Goal: Task Accomplishment & Management: Use online tool/utility

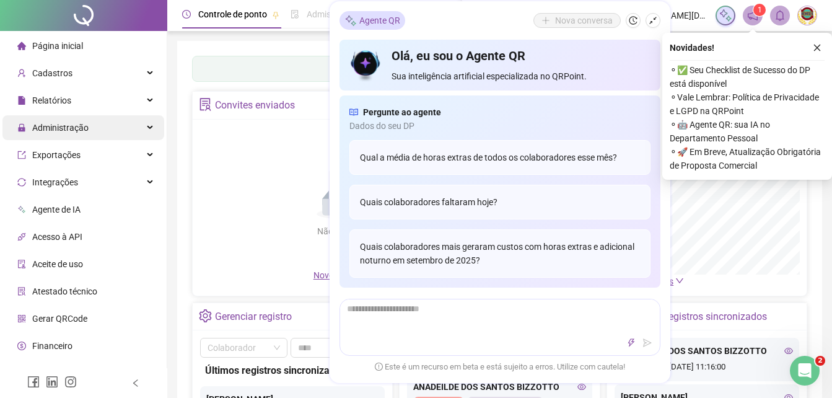
click at [46, 123] on span "Administração" at bounding box center [60, 128] width 56 height 10
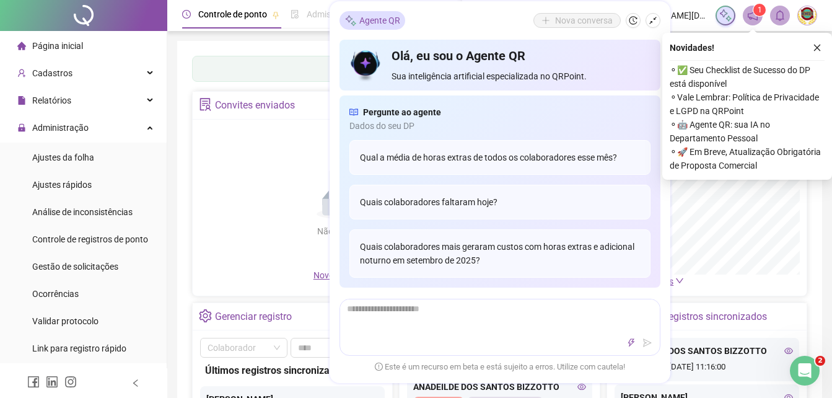
click at [227, 178] on div "Não há dados Não há dados" at bounding box center [344, 197] width 289 height 141
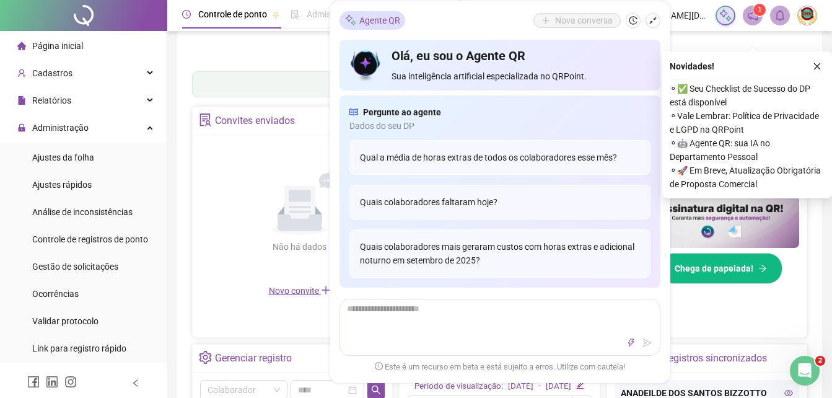
scroll to position [186, 0]
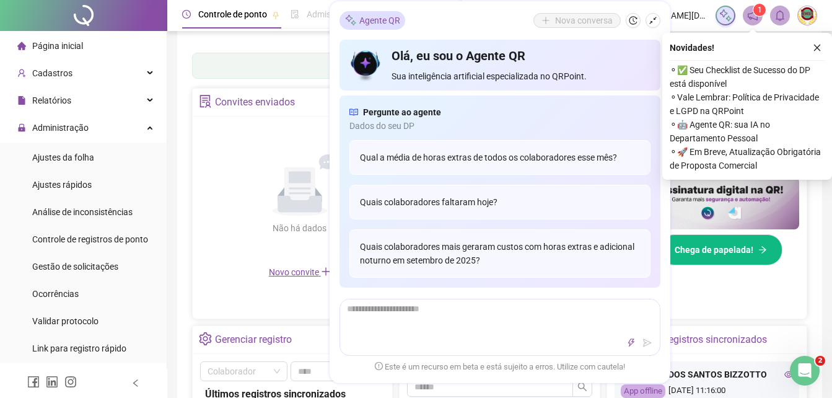
click at [219, 13] on span "Controle de ponto" at bounding box center [232, 14] width 69 height 10
click at [225, 12] on span "Controle de ponto" at bounding box center [232, 14] width 69 height 10
click at [235, 11] on span "Controle de ponto" at bounding box center [232, 14] width 69 height 10
drag, startPoint x: 235, startPoint y: 11, endPoint x: 187, endPoint y: 11, distance: 47.7
click at [187, 11] on icon "clock-circle" at bounding box center [186, 14] width 9 height 9
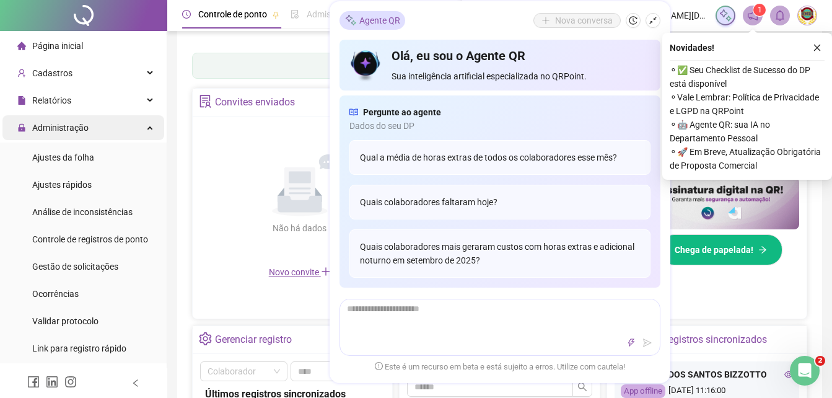
click at [52, 123] on span "Administração" at bounding box center [60, 128] width 56 height 10
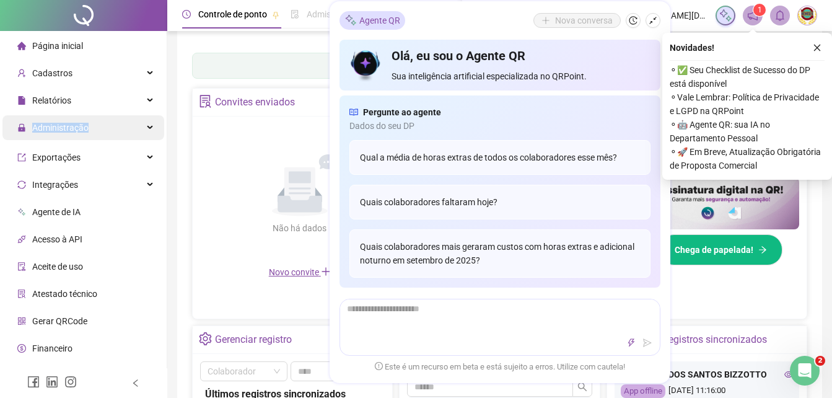
click at [53, 123] on span "Administração" at bounding box center [60, 128] width 56 height 10
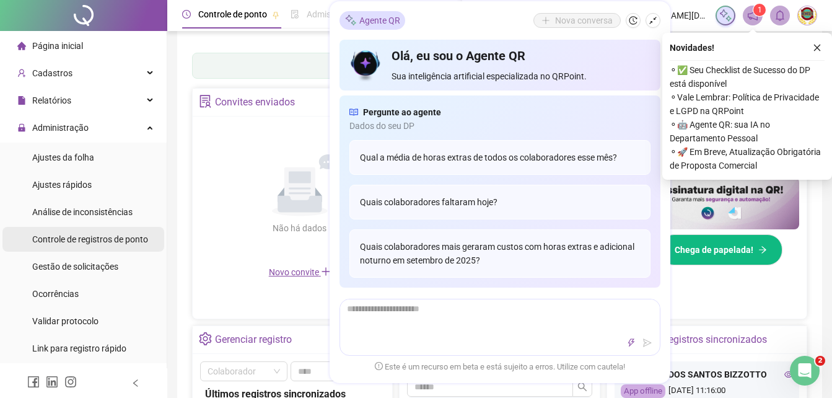
click at [65, 235] on span "Controle de registros de ponto" at bounding box center [90, 239] width 116 height 10
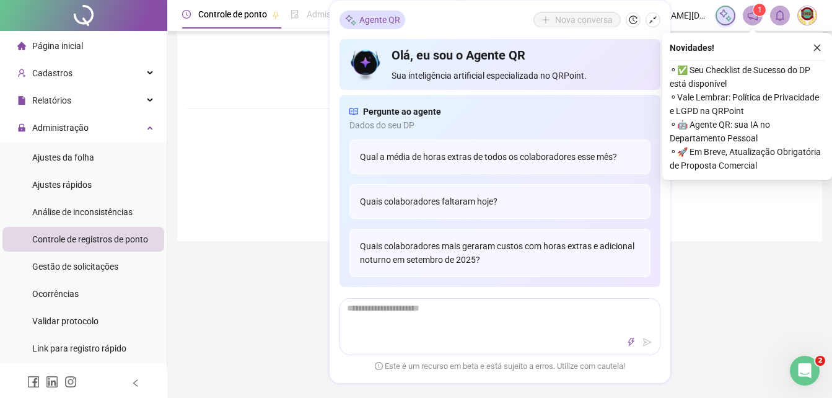
drag, startPoint x: 820, startPoint y: 45, endPoint x: 825, endPoint y: 40, distance: 6.6
click at [825, 40] on div "Novidades ! ⚬ ✅ Seu Checklist de Sucesso do DP está disponível ⚬ Vale Lembrar: …" at bounding box center [747, 106] width 170 height 147
click at [818, 41] on button "button" at bounding box center [817, 47] width 15 height 15
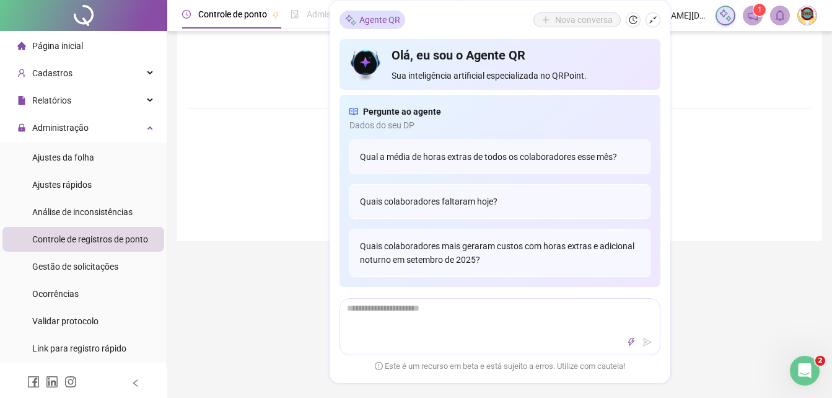
click at [744, 115] on form "Nome do colaborador Colaborador Data Buscar registros Incluir registro Alterar …" at bounding box center [499, 48] width 615 height 356
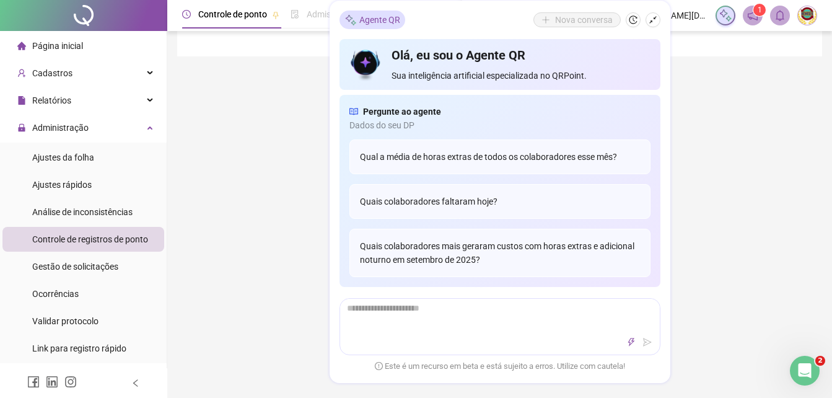
scroll to position [372, 0]
click at [662, 92] on div "Agente QR Nova conversa Olá, eu sou o Agente QR Sua inteligência artificial esp…" at bounding box center [500, 192] width 341 height 382
click at [187, 100] on div "Controle de ponto Admissão digital Gestão de férias Painel do DP Folha de pagam…" at bounding box center [499, 59] width 665 height 863
click at [235, 288] on div "Controle de ponto Admissão digital Gestão de férias Painel do DP Folha de pagam…" at bounding box center [499, 59] width 665 height 863
click at [244, 134] on div "Controle de ponto Admissão digital Gestão de férias Painel do DP Folha de pagam…" at bounding box center [499, 59] width 665 height 863
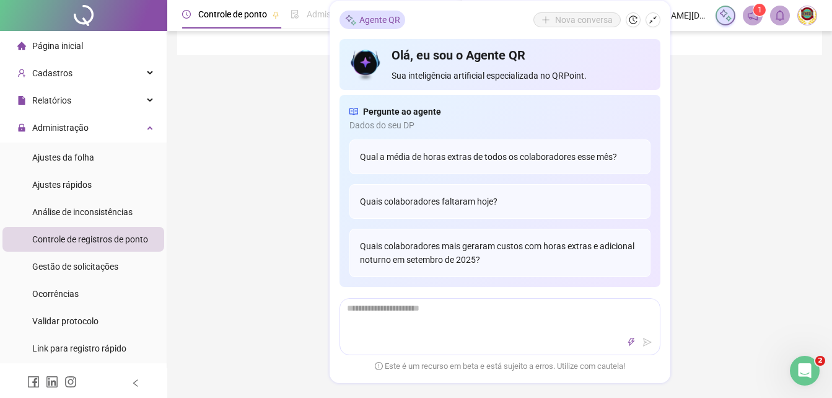
click at [272, 133] on div "Controle de ponto Admissão digital Gestão de férias Painel do DP Folha de pagam…" at bounding box center [499, 59] width 665 height 863
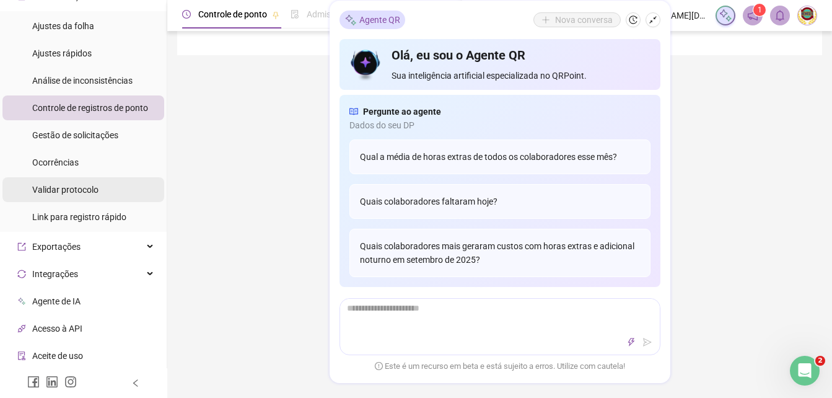
scroll to position [60, 0]
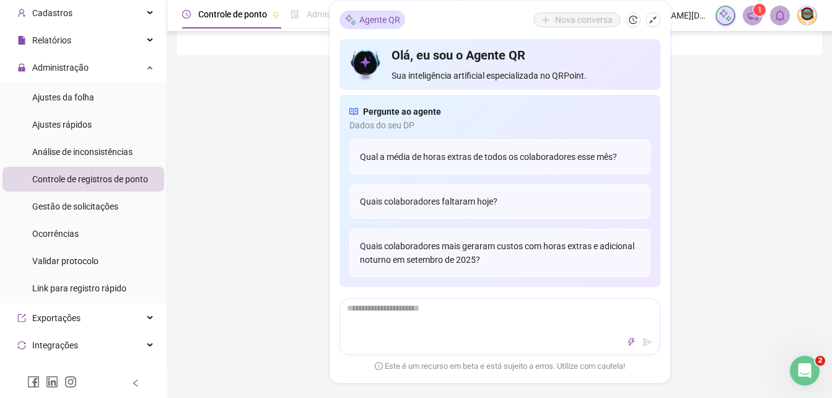
click at [78, 176] on span "Controle de registros de ponto" at bounding box center [90, 179] width 116 height 10
click at [69, 172] on div "Controle de registros de ponto" at bounding box center [90, 179] width 116 height 25
click at [653, 15] on button "button" at bounding box center [653, 20] width 15 height 15
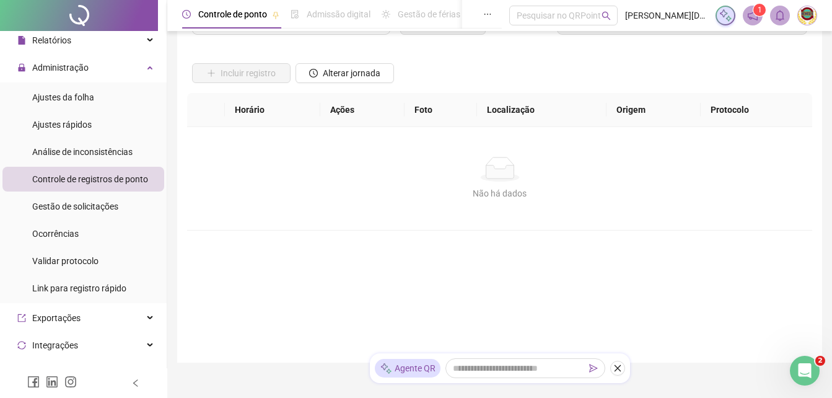
scroll to position [0, 0]
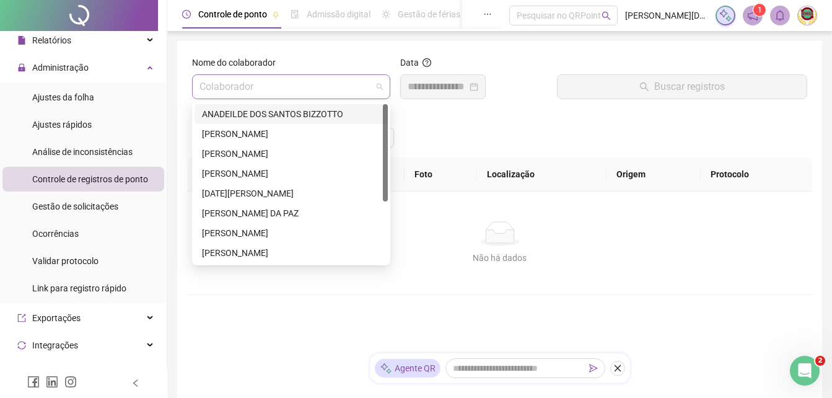
click at [379, 86] on span at bounding box center [291, 87] width 183 height 24
click at [224, 110] on div "ANADEILDE DOS SANTOS BIZZOTTO" at bounding box center [291, 114] width 178 height 14
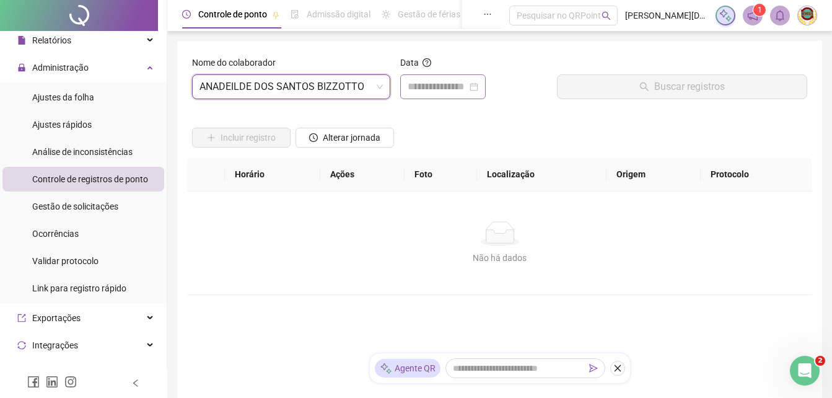
click at [486, 84] on div at bounding box center [443, 86] width 86 height 25
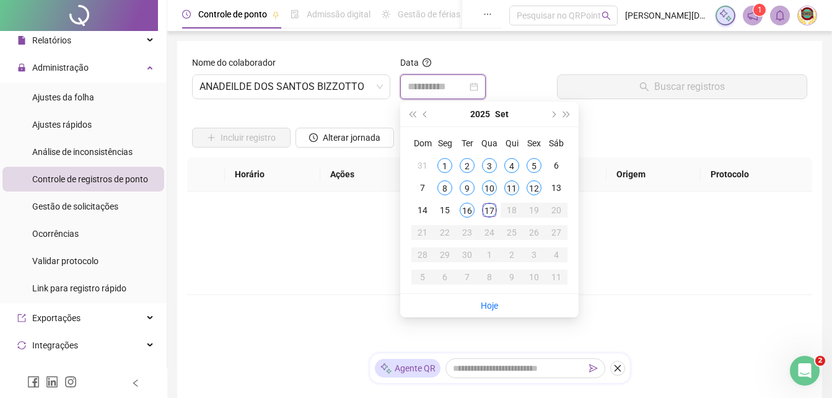
type input "**********"
click at [485, 210] on div "17" at bounding box center [489, 210] width 15 height 15
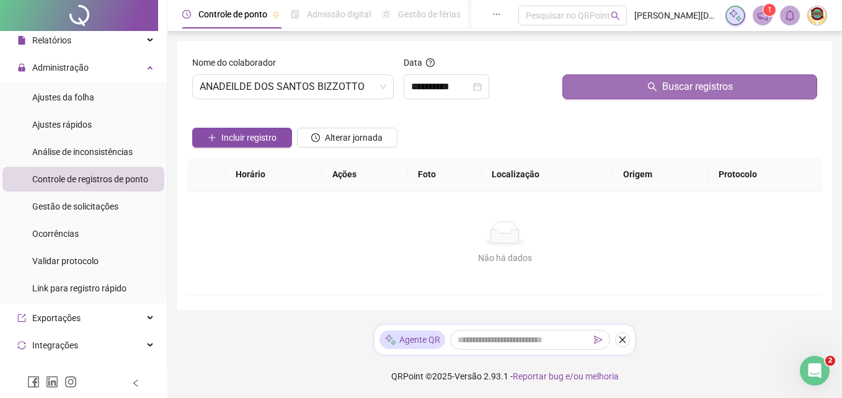
click at [702, 86] on span "Buscar registros" at bounding box center [697, 86] width 71 height 15
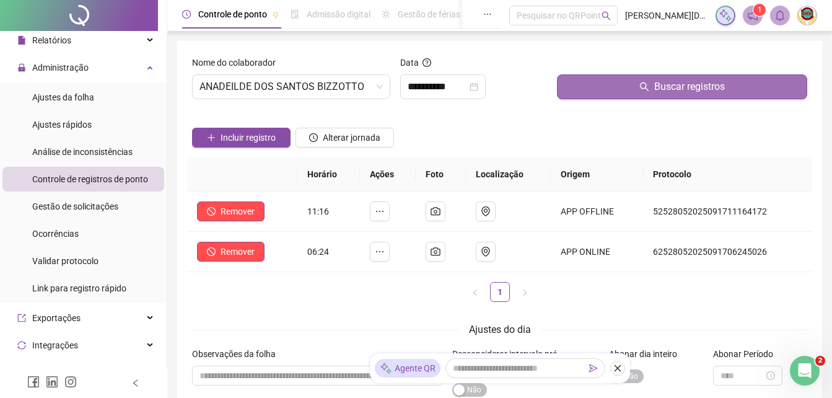
click at [697, 84] on span "Buscar registros" at bounding box center [689, 86] width 71 height 15
click at [696, 84] on button "Buscar registros" at bounding box center [682, 86] width 250 height 25
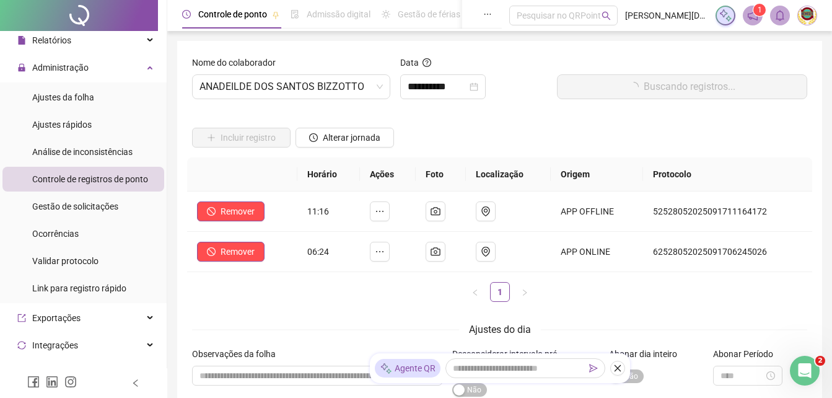
click at [695, 84] on button "Buscando registros..." at bounding box center [682, 86] width 250 height 25
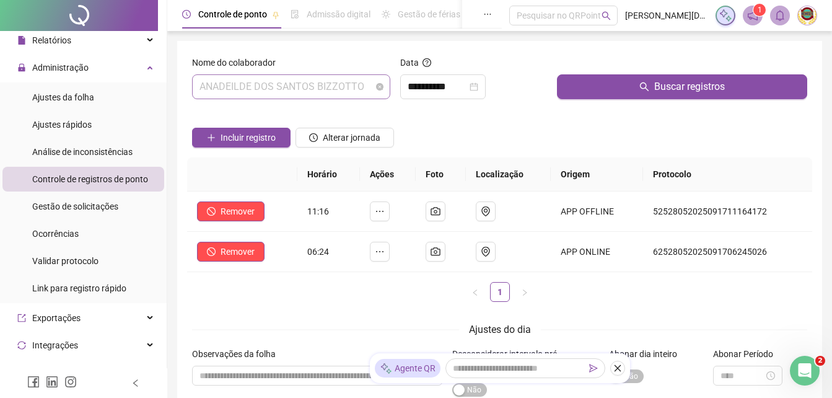
click at [377, 82] on span "ANADEILDE DOS SANTOS BIZZOTTO" at bounding box center [291, 87] width 183 height 24
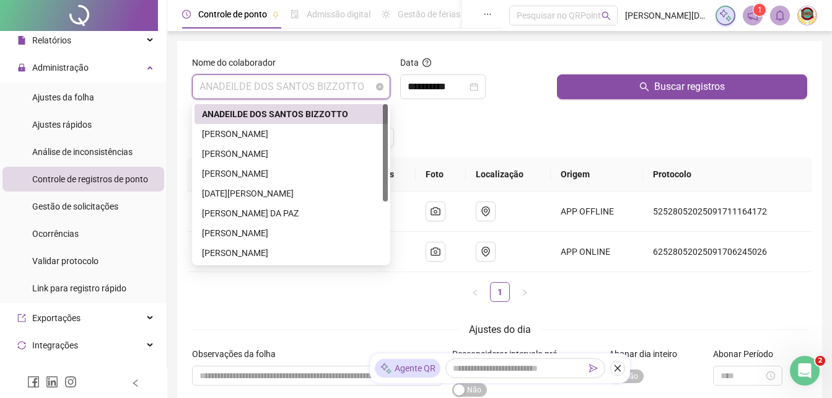
click at [382, 82] on span "ANADEILDE DOS SANTOS BIZZOTTO" at bounding box center [291, 87] width 183 height 24
click at [387, 84] on div "ANADEILDE DOS SANTOS BIZZOTTO" at bounding box center [291, 86] width 198 height 25
click at [232, 126] on div "[PERSON_NAME]" at bounding box center [291, 134] width 193 height 20
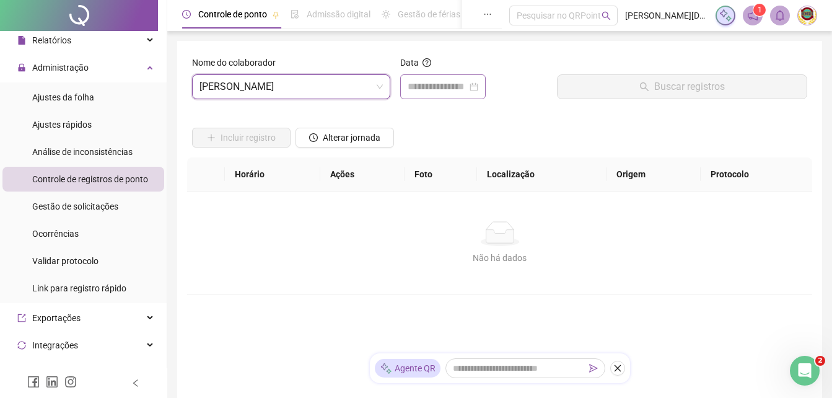
click at [478, 84] on div at bounding box center [443, 86] width 71 height 15
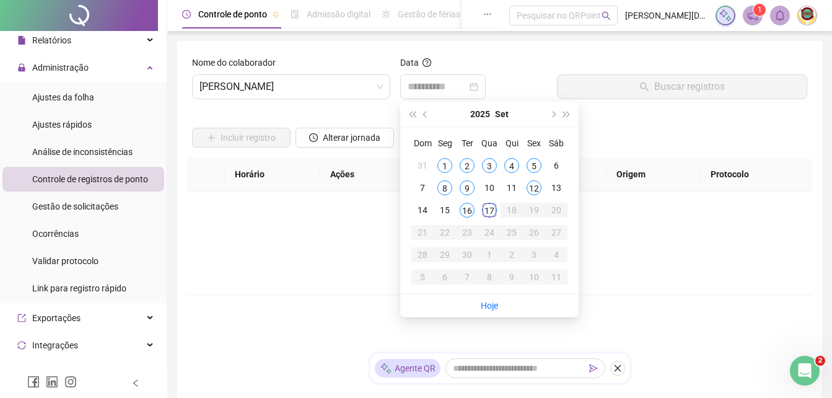
click at [495, 205] on div "17" at bounding box center [489, 210] width 15 height 15
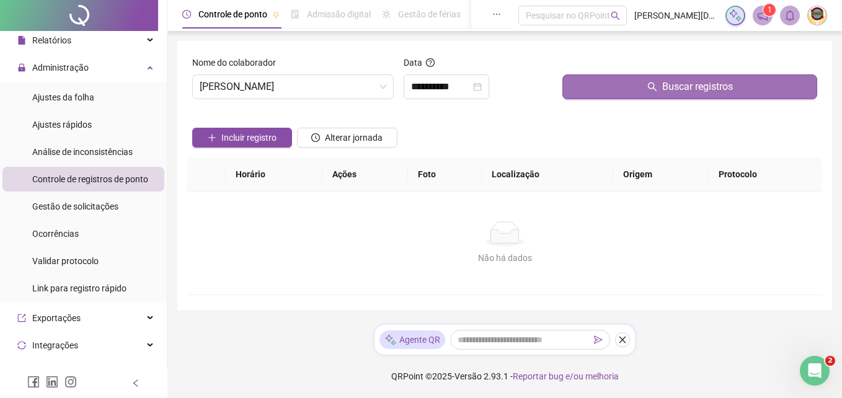
click at [691, 78] on button "Buscar registros" at bounding box center [689, 86] width 255 height 25
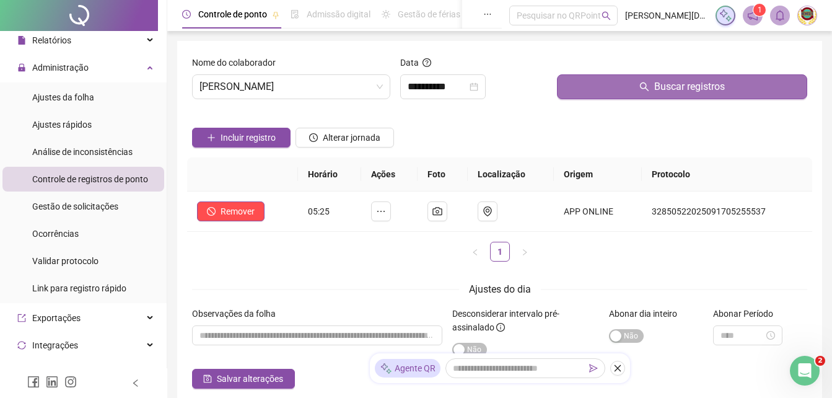
click at [676, 89] on span "Buscar registros" at bounding box center [689, 86] width 71 height 15
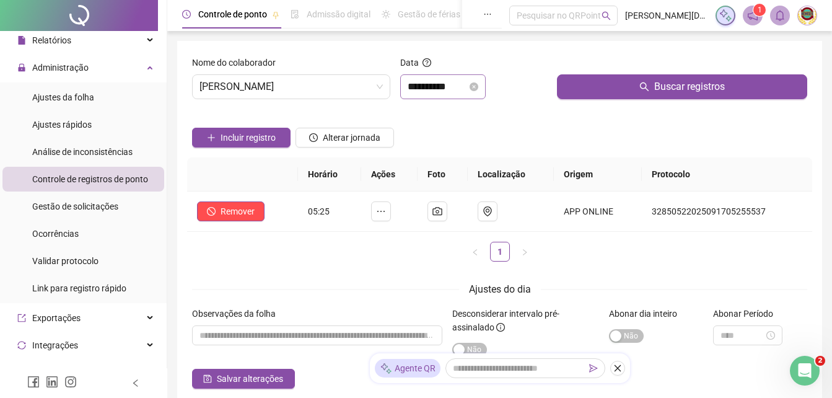
click at [478, 81] on div "**********" at bounding box center [443, 86] width 71 height 15
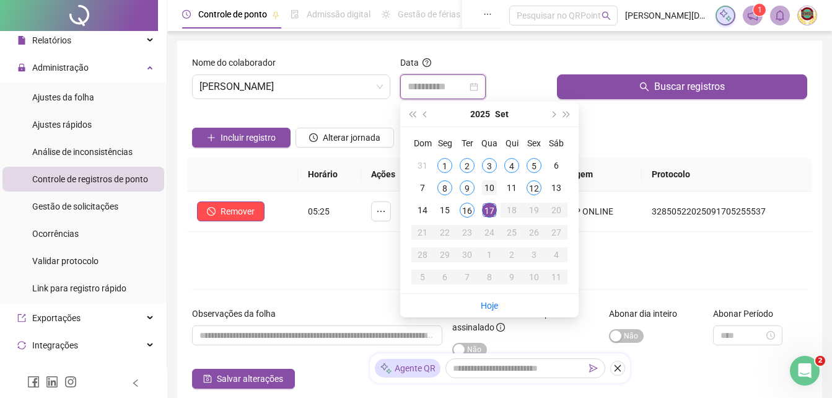
type input "**********"
click at [491, 183] on div "10" at bounding box center [489, 187] width 15 height 15
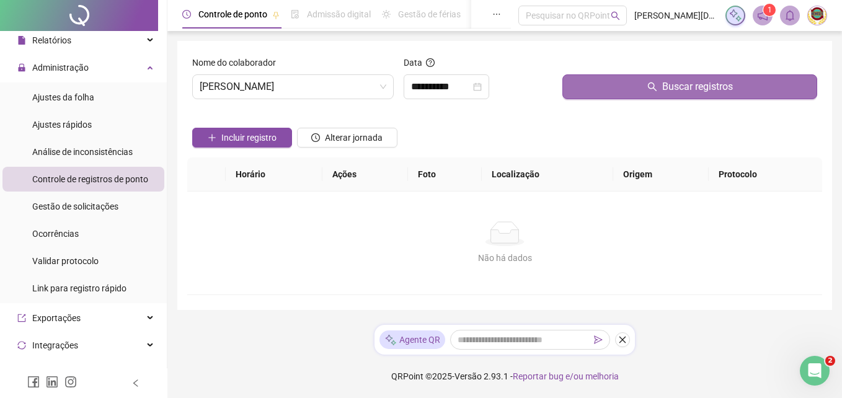
click at [686, 87] on span "Buscar registros" at bounding box center [697, 86] width 71 height 15
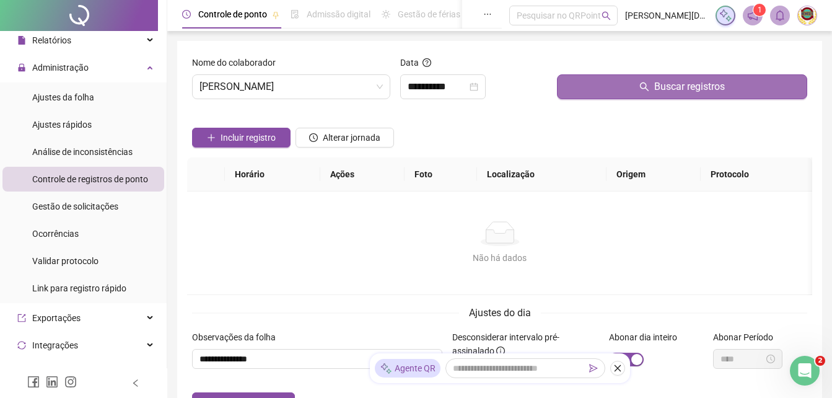
click at [685, 87] on span "Buscar registros" at bounding box center [689, 86] width 71 height 15
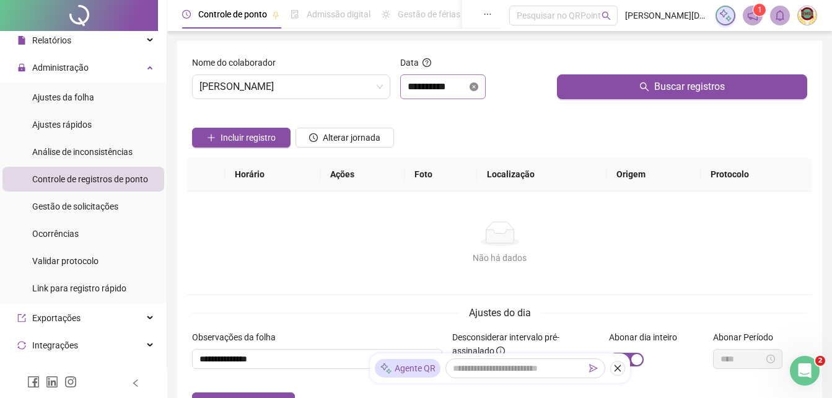
click at [478, 84] on icon "close-circle" at bounding box center [474, 86] width 9 height 9
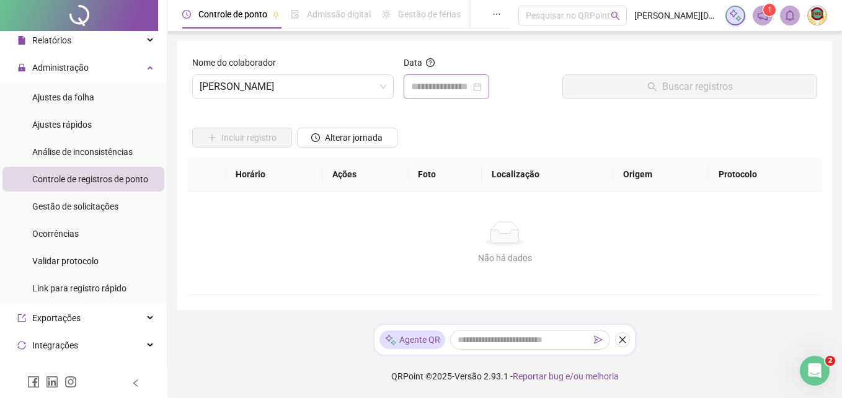
click at [482, 84] on div at bounding box center [446, 86] width 71 height 15
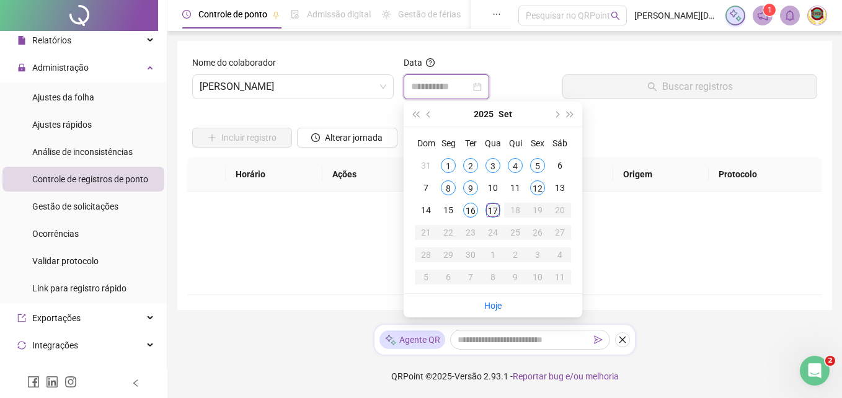
type input "**********"
click at [513, 185] on div "11" at bounding box center [515, 187] width 15 height 15
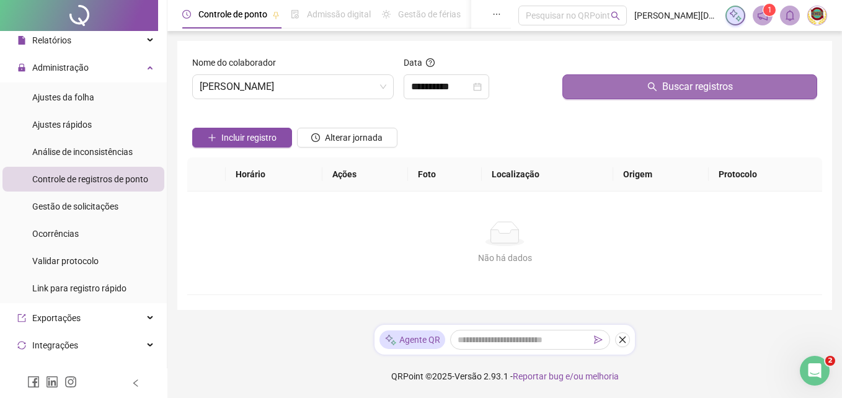
drag, startPoint x: 513, startPoint y: 185, endPoint x: 682, endPoint y: 84, distance: 196.7
click at [682, 84] on span "Buscar registros" at bounding box center [697, 86] width 71 height 15
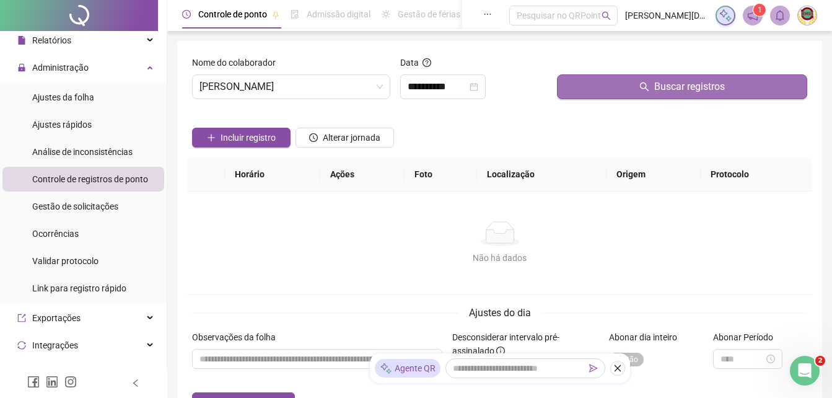
click at [682, 84] on span "Buscar registros" at bounding box center [689, 86] width 71 height 15
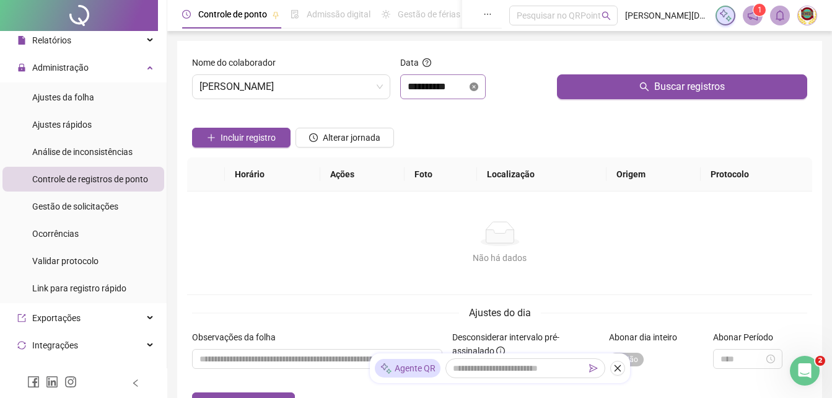
click at [478, 86] on icon "close-circle" at bounding box center [474, 86] width 9 height 9
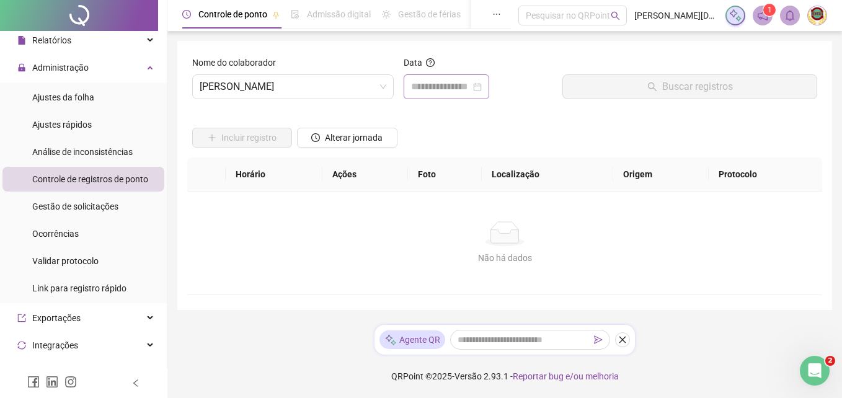
click at [482, 86] on div at bounding box center [446, 86] width 71 height 15
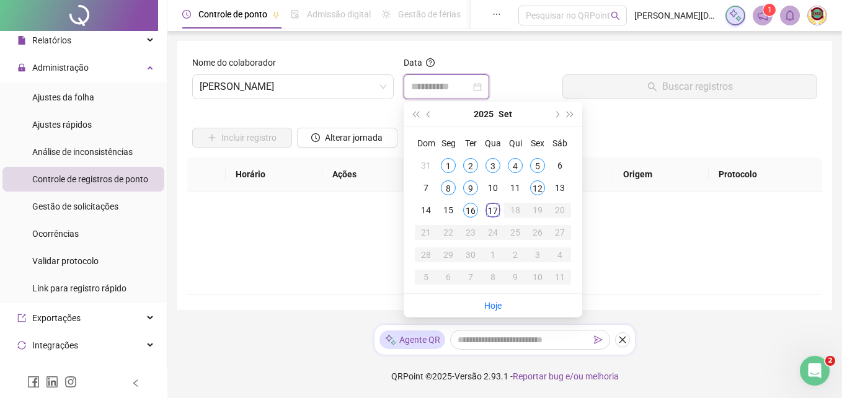
type input "**********"
click at [467, 183] on div "9" at bounding box center [470, 187] width 15 height 15
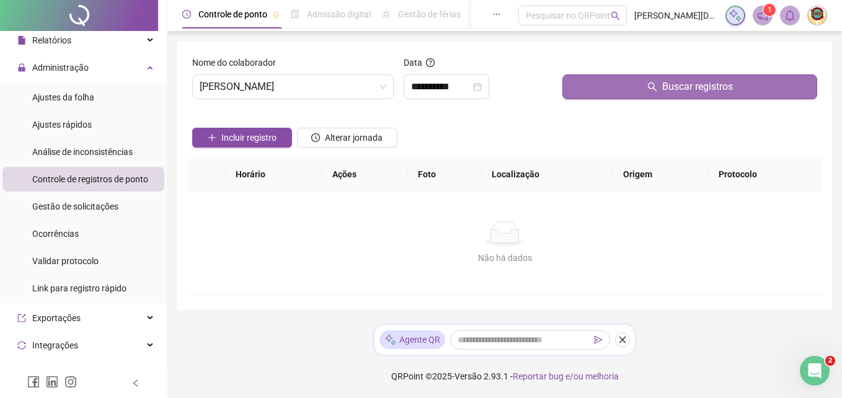
click at [670, 82] on span "Buscar registros" at bounding box center [697, 86] width 71 height 15
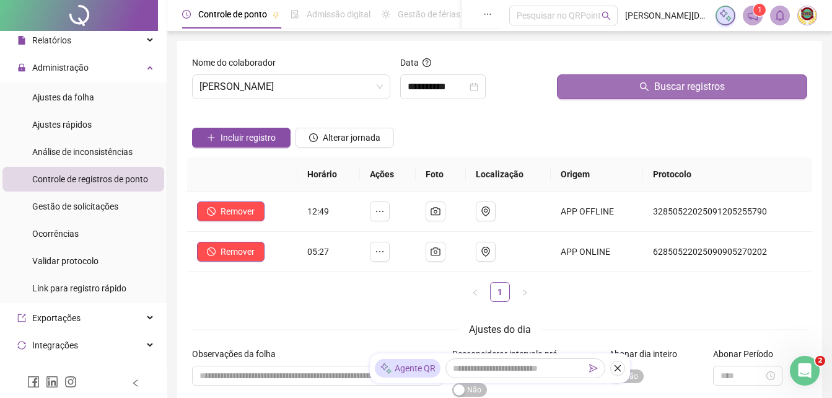
click at [670, 82] on span "Buscar registros" at bounding box center [689, 86] width 71 height 15
click at [672, 82] on span "Buscar registros" at bounding box center [689, 86] width 71 height 15
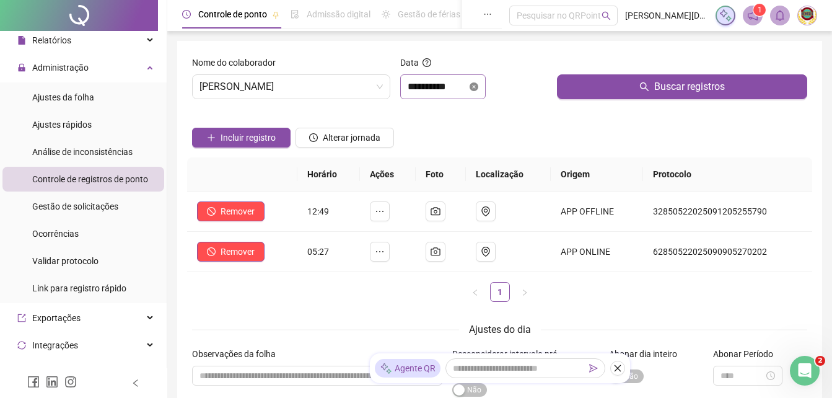
click at [478, 84] on icon "close-circle" at bounding box center [474, 86] width 9 height 9
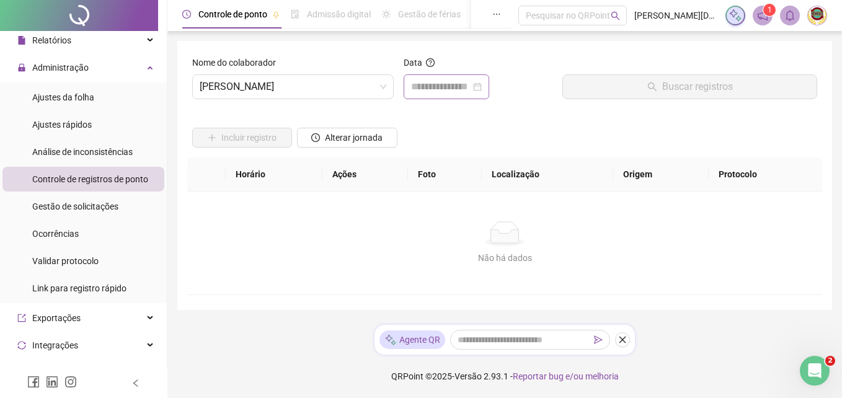
click at [482, 84] on div at bounding box center [446, 86] width 71 height 15
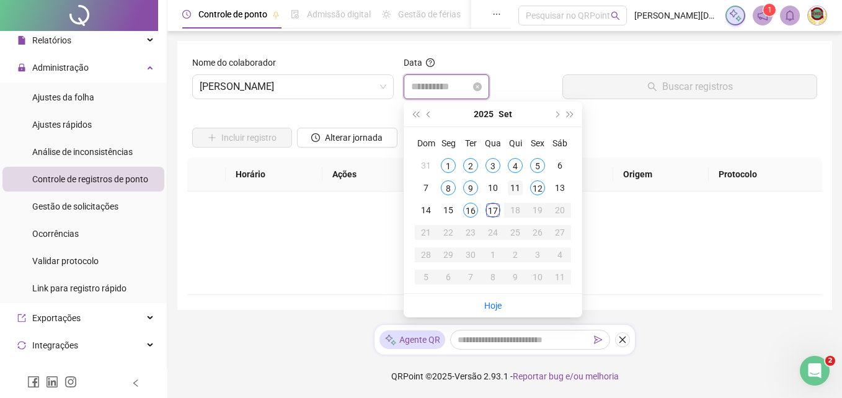
type input "**********"
click at [493, 181] on div "10" at bounding box center [492, 187] width 15 height 15
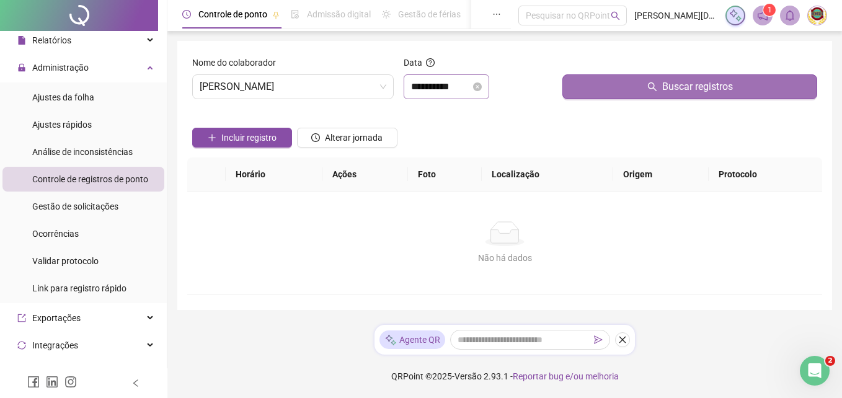
click at [684, 85] on span "Buscar registros" at bounding box center [697, 86] width 71 height 15
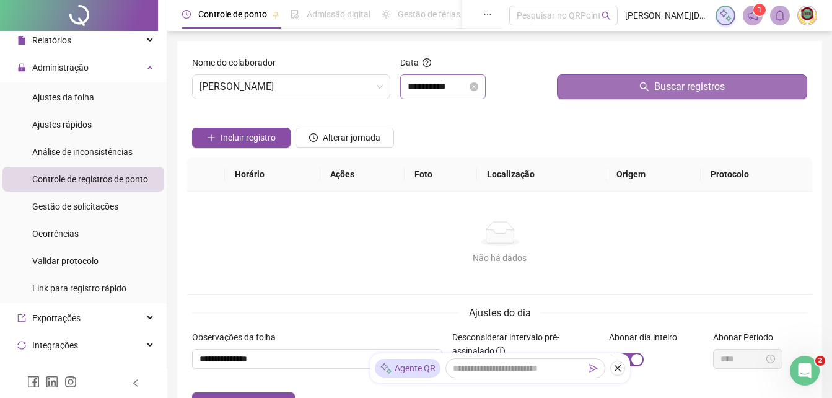
click at [682, 85] on span "Buscar registros" at bounding box center [689, 86] width 71 height 15
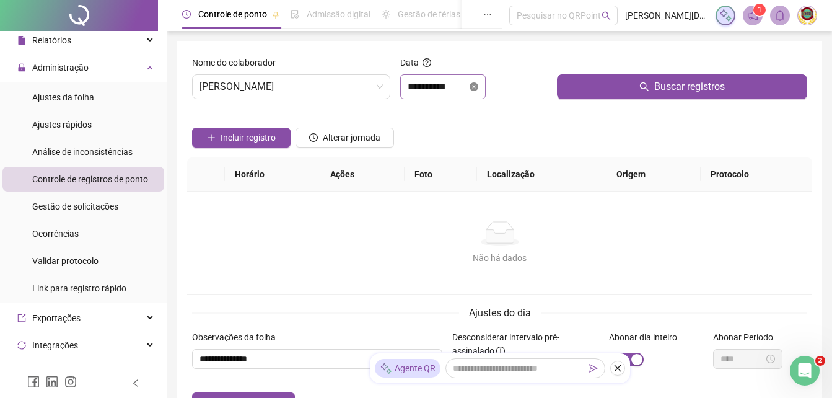
click at [478, 83] on icon "close-circle" at bounding box center [474, 86] width 9 height 9
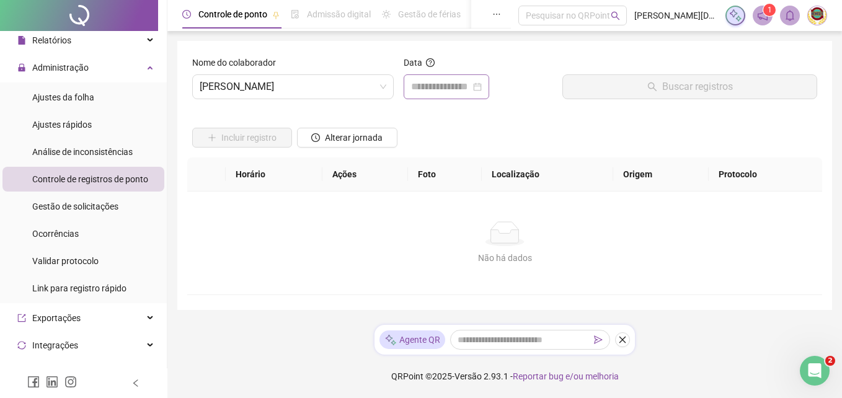
click at [482, 83] on div at bounding box center [446, 86] width 71 height 15
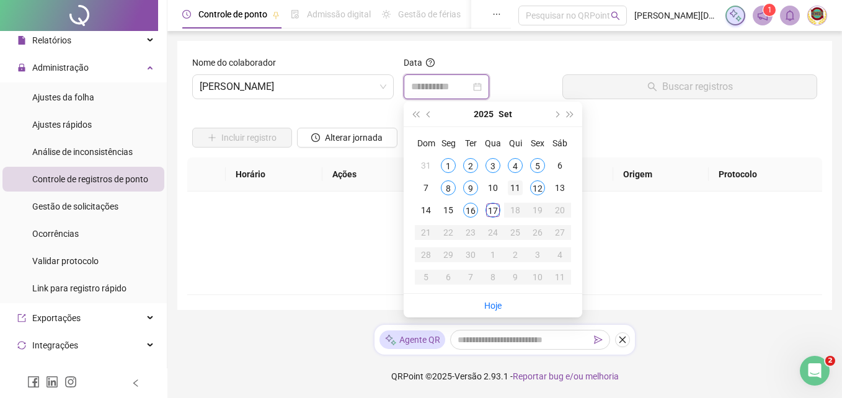
type input "**********"
click at [513, 182] on div "11" at bounding box center [515, 187] width 15 height 15
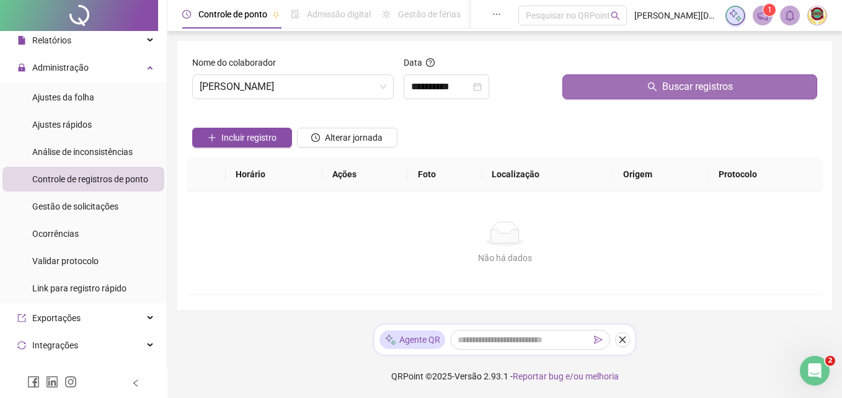
click at [689, 87] on span "Buscar registros" at bounding box center [697, 86] width 71 height 15
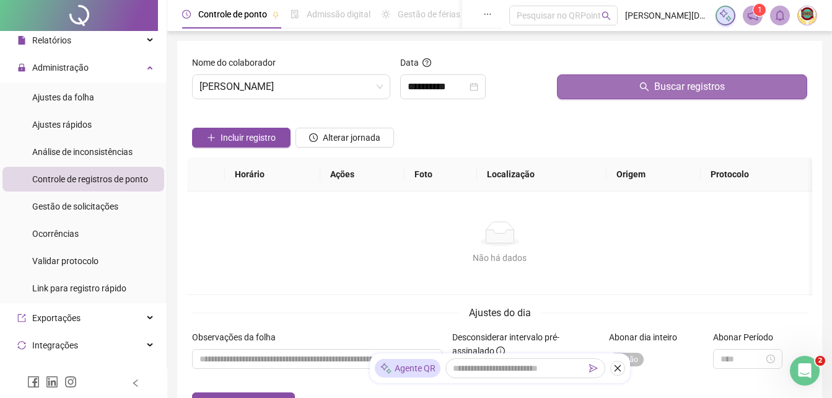
click at [689, 87] on span "Buscar registros" at bounding box center [689, 86] width 71 height 15
click at [673, 81] on span "Buscar registros" at bounding box center [689, 86] width 71 height 15
click at [674, 81] on span "Buscar registros" at bounding box center [689, 86] width 71 height 15
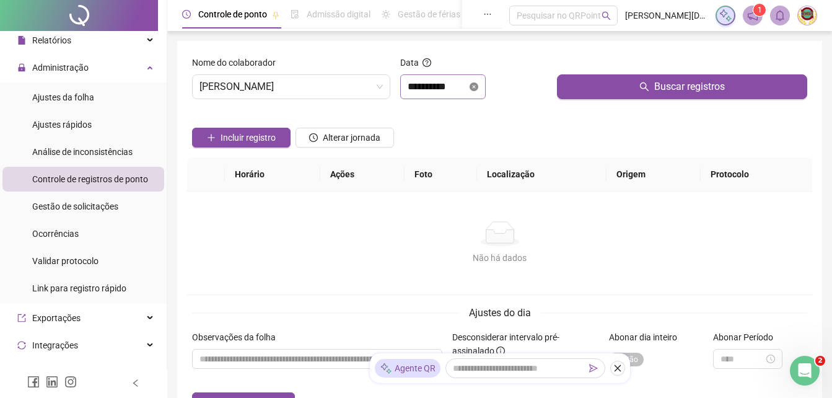
click at [478, 84] on icon "close-circle" at bounding box center [474, 86] width 9 height 9
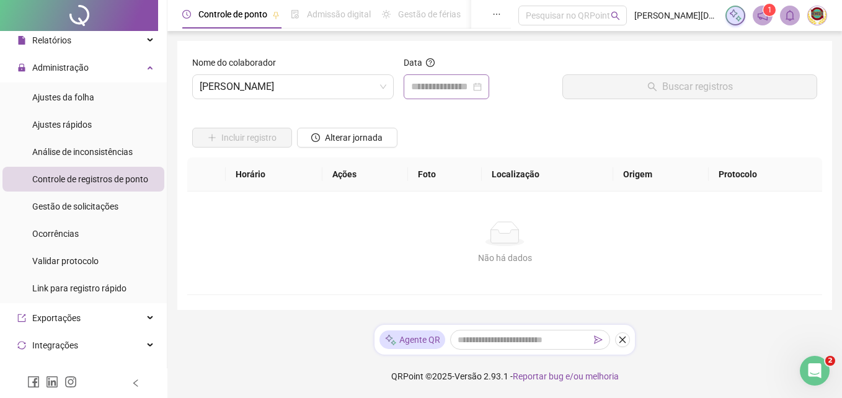
click at [482, 84] on div at bounding box center [446, 86] width 71 height 15
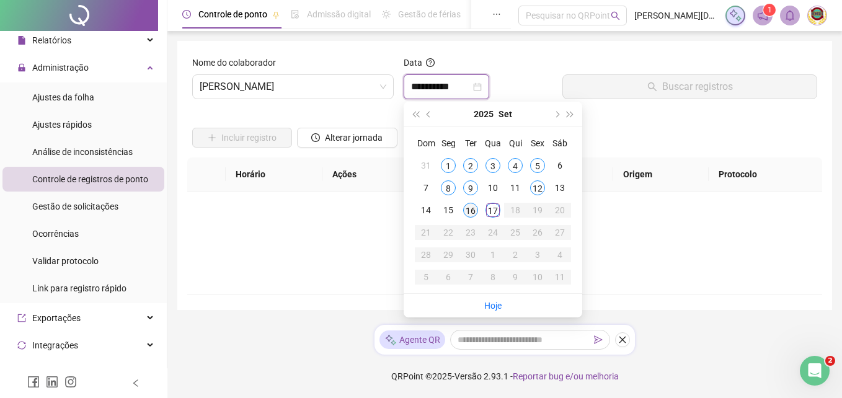
type input "**********"
click at [494, 183] on div "10" at bounding box center [492, 187] width 15 height 15
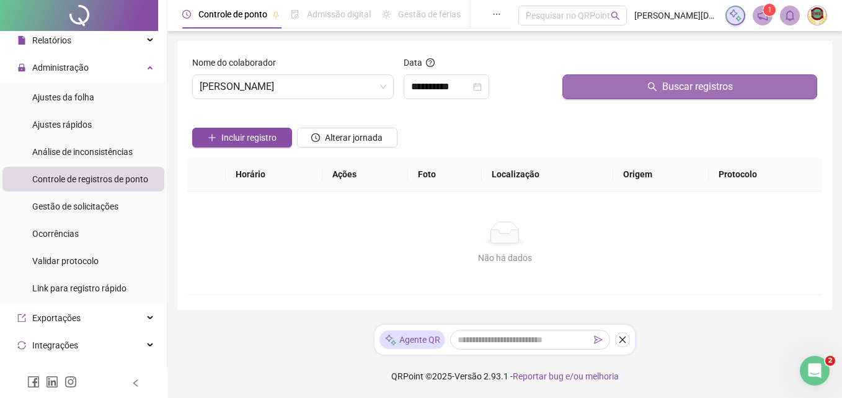
click at [677, 87] on span "Buscar registros" at bounding box center [697, 86] width 71 height 15
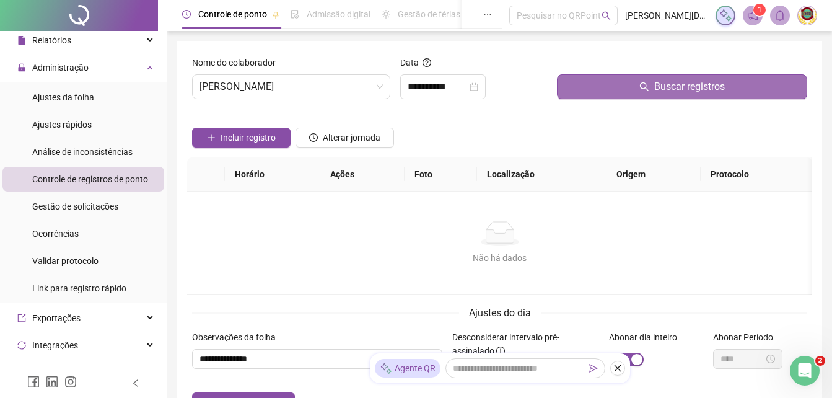
click at [677, 87] on span "Buscar registros" at bounding box center [689, 86] width 71 height 15
click at [685, 83] on span "Buscar registros" at bounding box center [689, 86] width 71 height 15
click at [691, 87] on span "Buscar registros" at bounding box center [689, 86] width 71 height 15
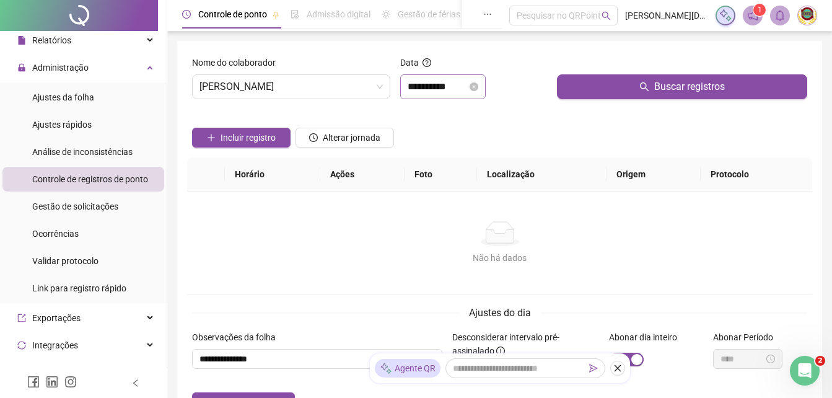
click at [478, 85] on icon "close-circle" at bounding box center [474, 86] width 9 height 9
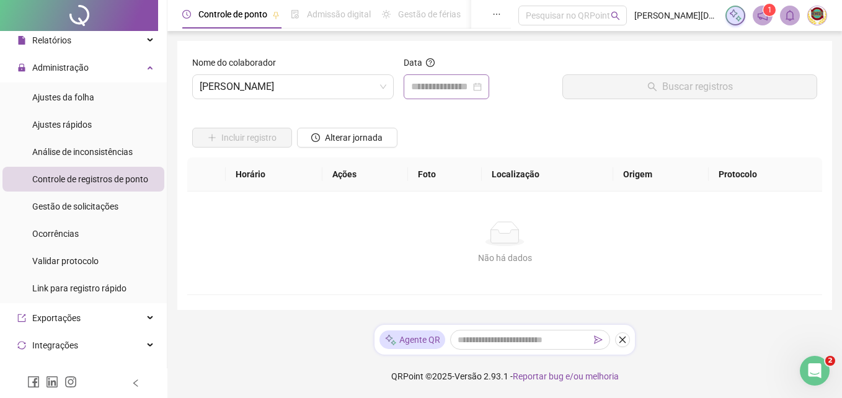
click at [482, 85] on div at bounding box center [446, 86] width 71 height 15
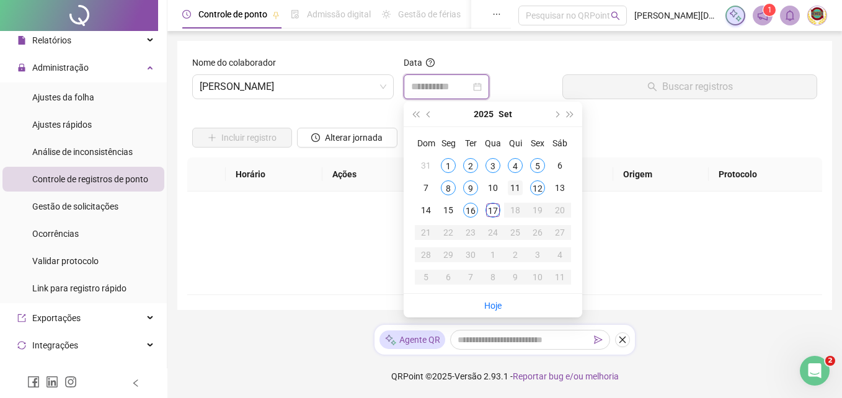
type input "**********"
click at [514, 183] on div "11" at bounding box center [515, 187] width 15 height 15
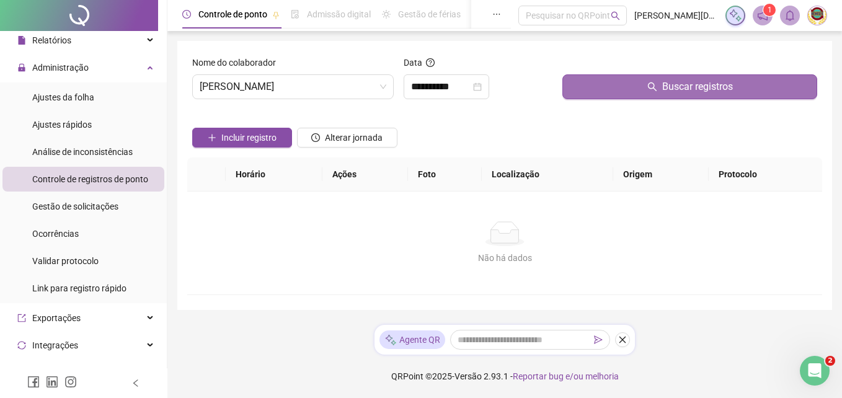
click at [675, 87] on span "Buscar registros" at bounding box center [697, 86] width 71 height 15
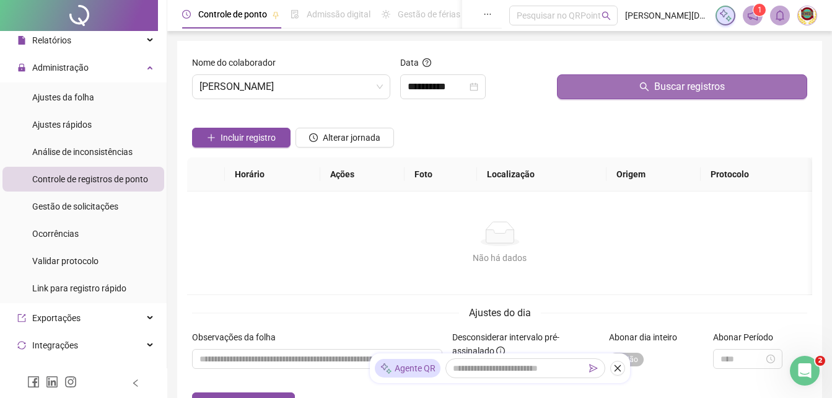
click at [671, 84] on span "Buscar registros" at bounding box center [689, 86] width 71 height 15
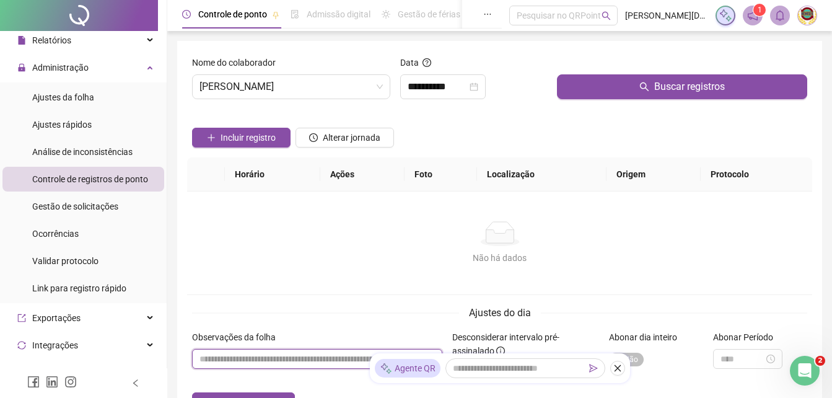
click at [201, 353] on input "textarea" at bounding box center [317, 359] width 250 height 20
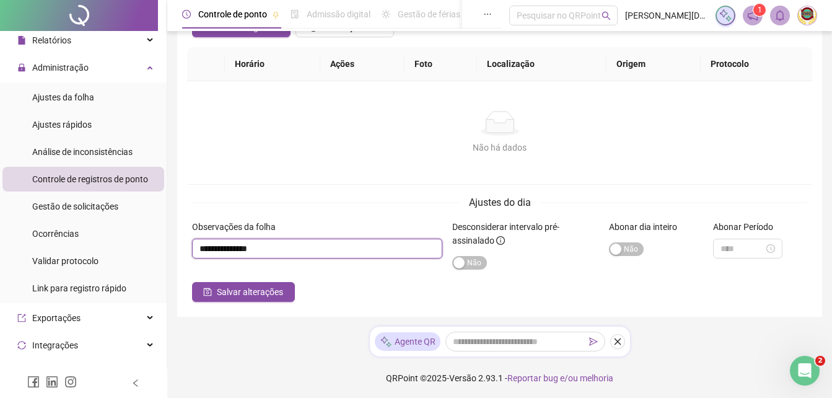
scroll to position [112, 0]
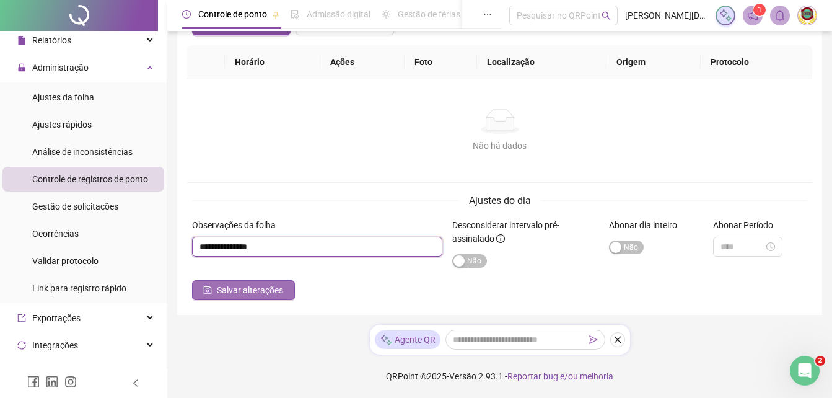
type input "**********"
click at [242, 287] on span "Salvar alterações" at bounding box center [250, 290] width 66 height 14
click at [237, 286] on span "Salvar alterações" at bounding box center [250, 290] width 66 height 14
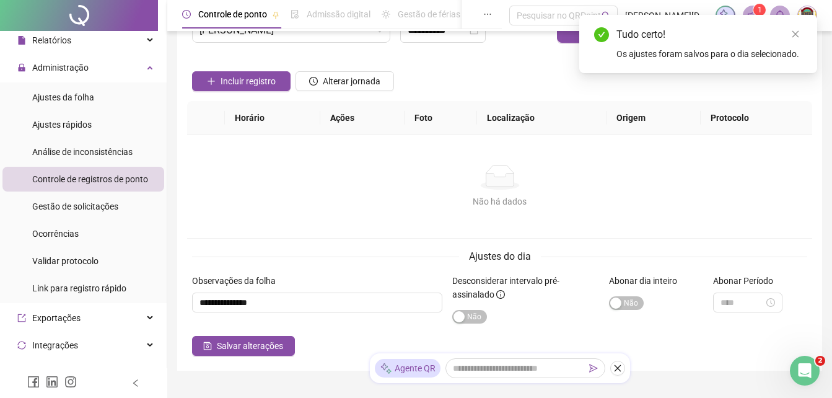
scroll to position [0, 0]
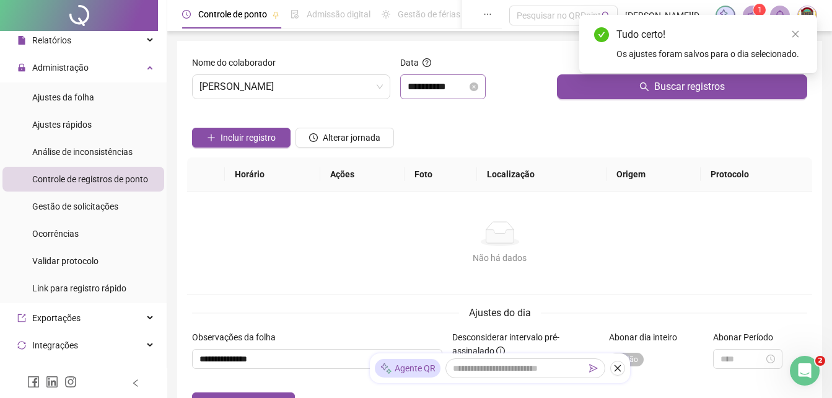
click at [478, 81] on div "**********" at bounding box center [443, 86] width 71 height 15
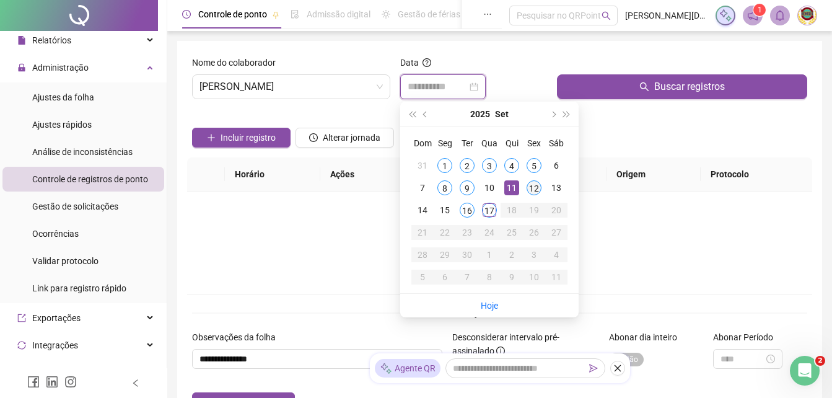
type input "**********"
click at [534, 184] on div "12" at bounding box center [534, 187] width 15 height 15
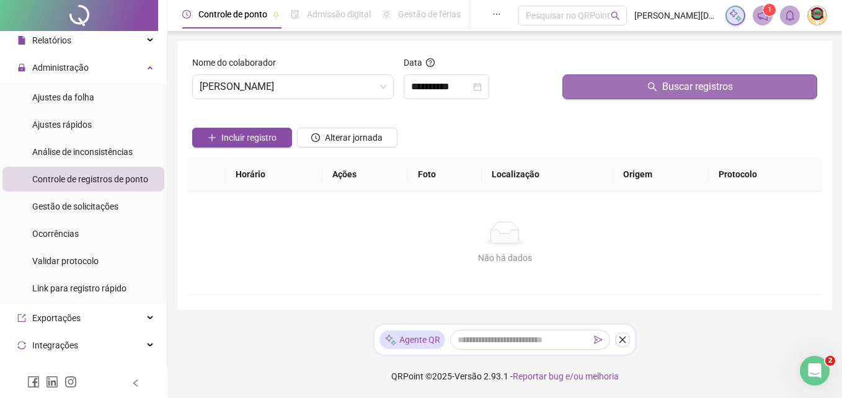
click at [682, 84] on span "Buscar registros" at bounding box center [697, 86] width 71 height 15
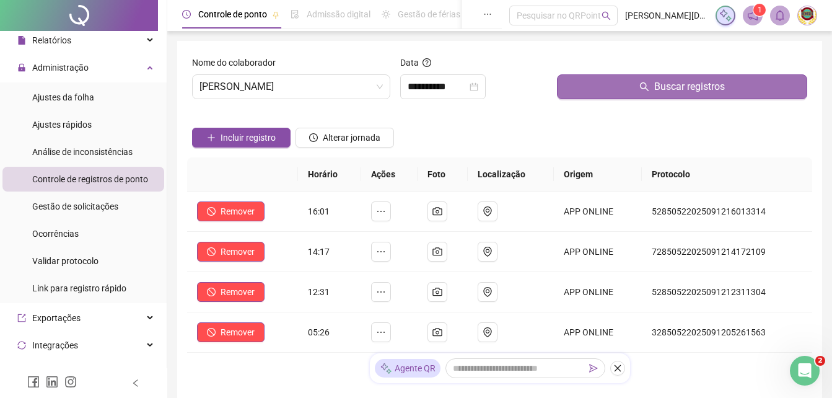
click at [682, 84] on span "Buscar registros" at bounding box center [689, 86] width 71 height 15
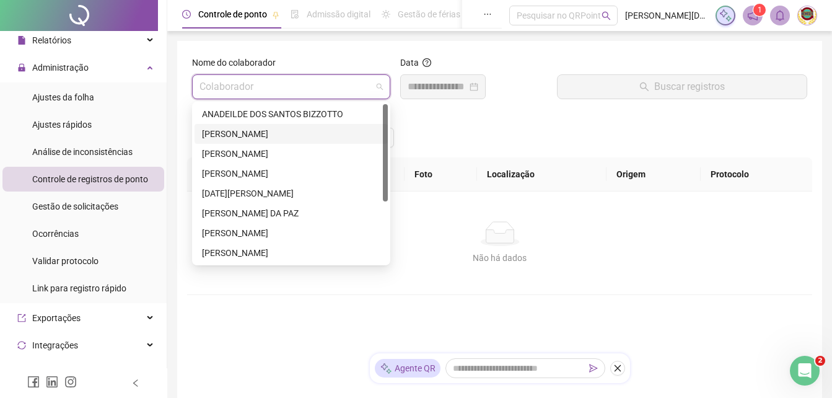
click at [383, 86] on span at bounding box center [291, 87] width 183 height 24
click at [220, 149] on div "[PERSON_NAME]" at bounding box center [291, 154] width 178 height 14
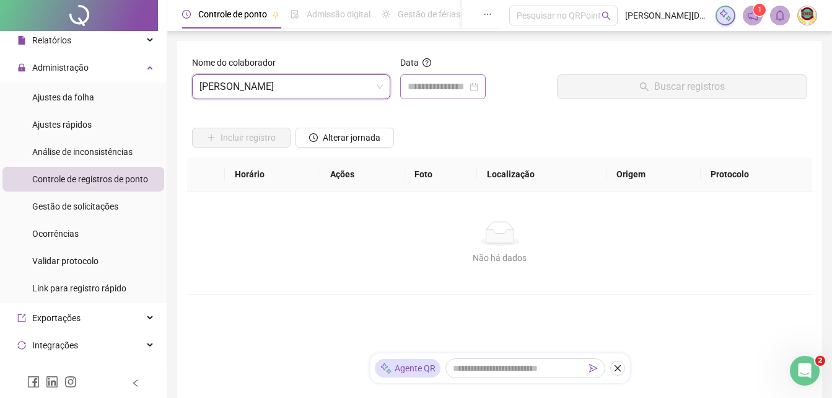
click at [478, 84] on div at bounding box center [443, 86] width 71 height 15
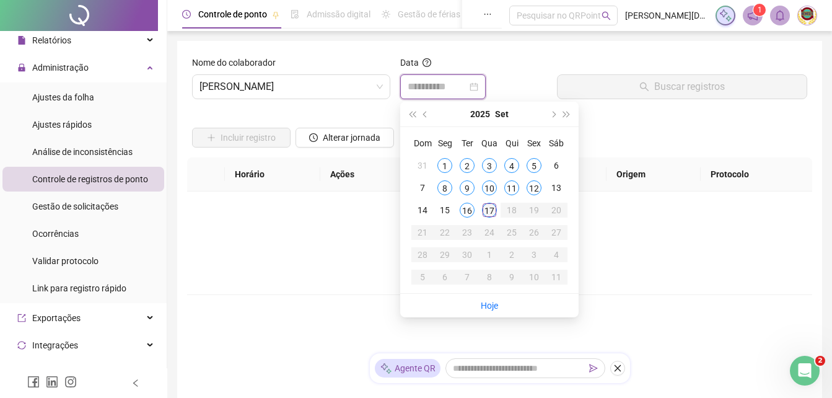
type input "**********"
click at [488, 209] on div "17" at bounding box center [489, 210] width 15 height 15
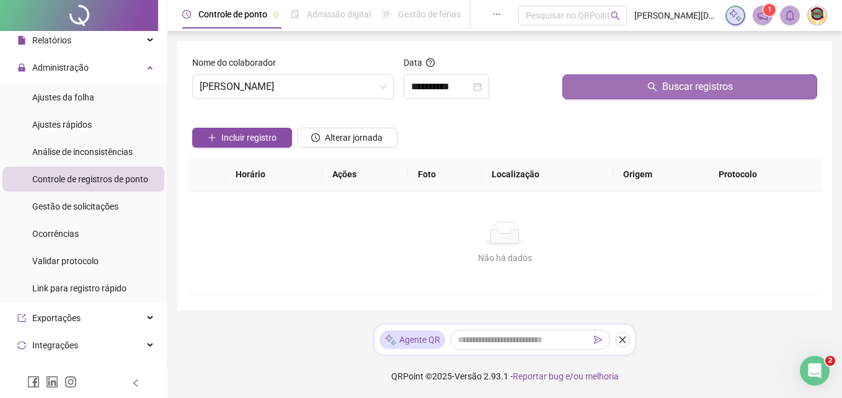
click at [692, 84] on span "Buscar registros" at bounding box center [697, 86] width 71 height 15
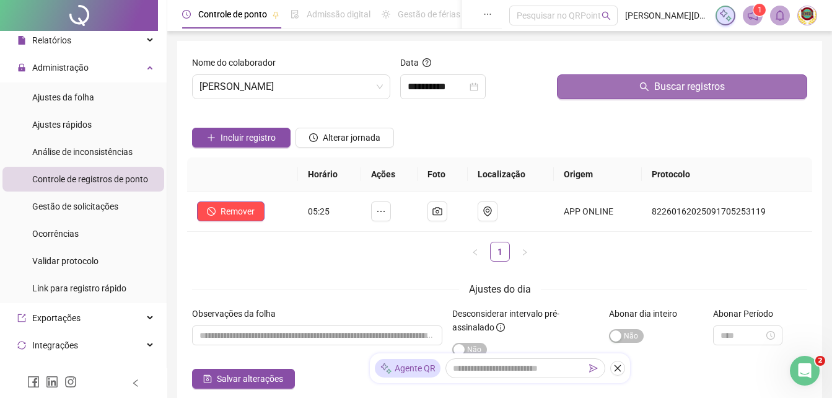
click at [687, 84] on span "Buscar registros" at bounding box center [689, 86] width 71 height 15
click at [683, 84] on span "Buscar registros" at bounding box center [689, 86] width 71 height 15
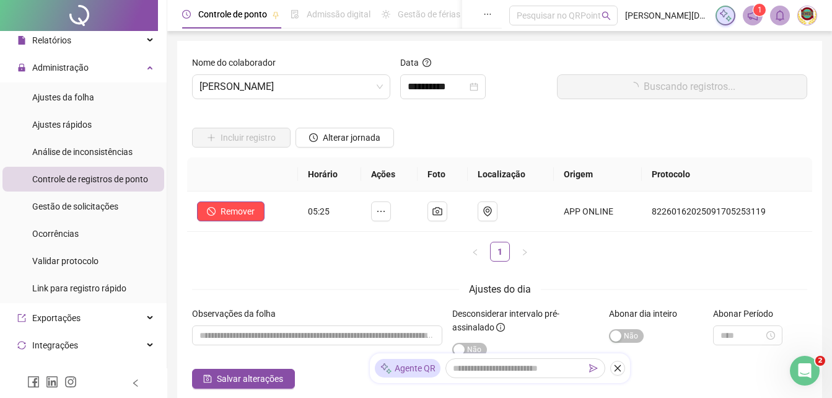
click at [683, 84] on button "Buscando registros..." at bounding box center [682, 86] width 250 height 25
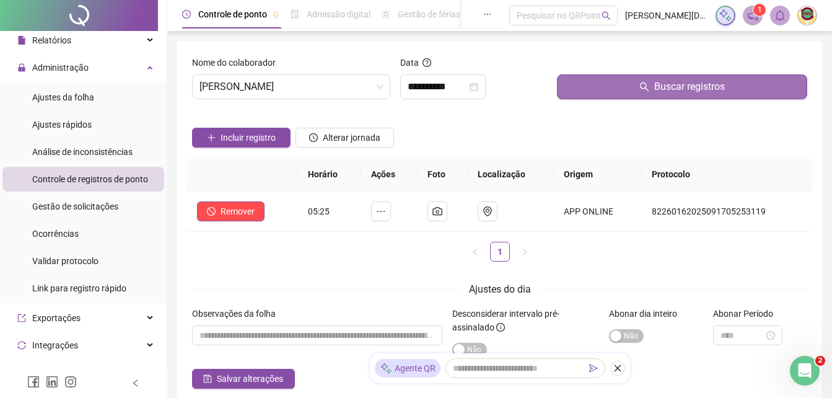
click at [683, 84] on button "Buscar registros" at bounding box center [682, 86] width 250 height 25
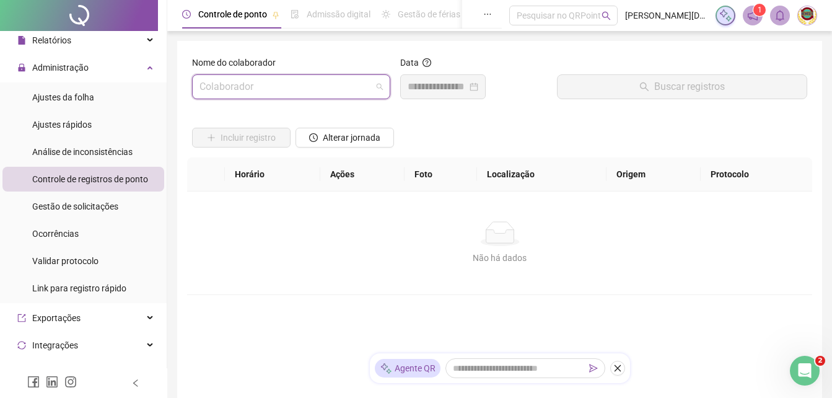
click at [381, 82] on span at bounding box center [291, 87] width 183 height 24
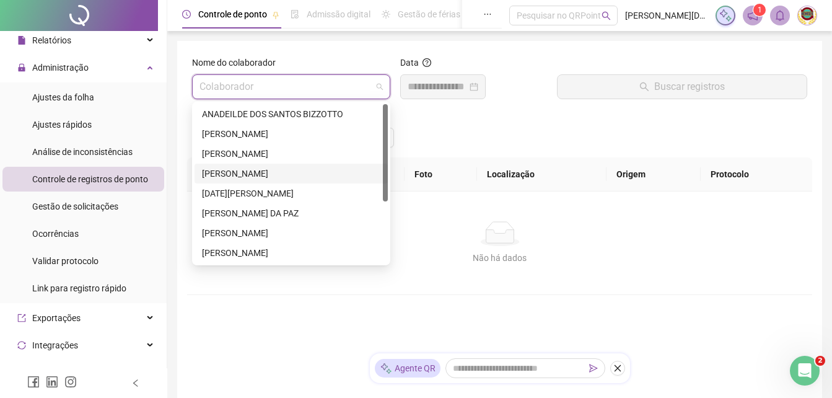
click at [234, 169] on div "[PERSON_NAME]" at bounding box center [291, 174] width 178 height 14
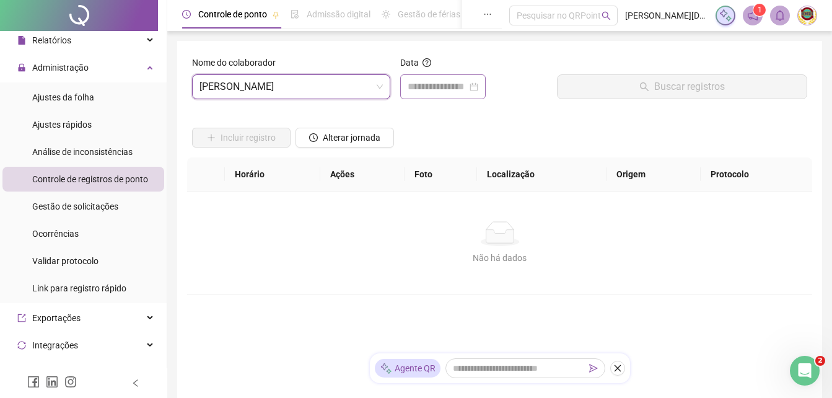
click at [478, 83] on div at bounding box center [443, 86] width 71 height 15
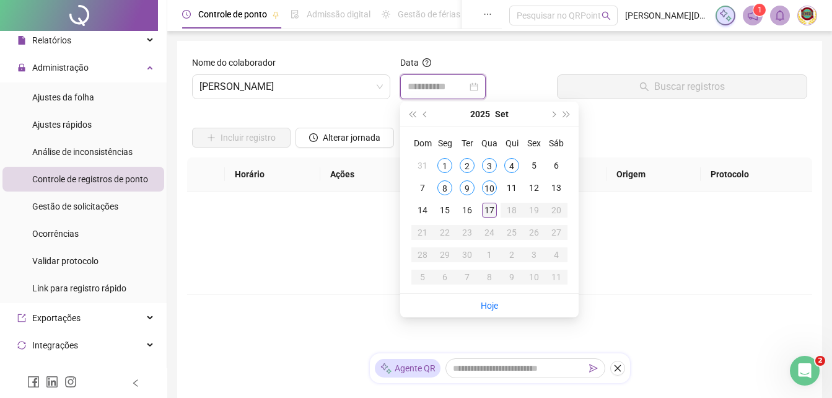
type input "**********"
click at [490, 208] on div "17" at bounding box center [489, 210] width 15 height 15
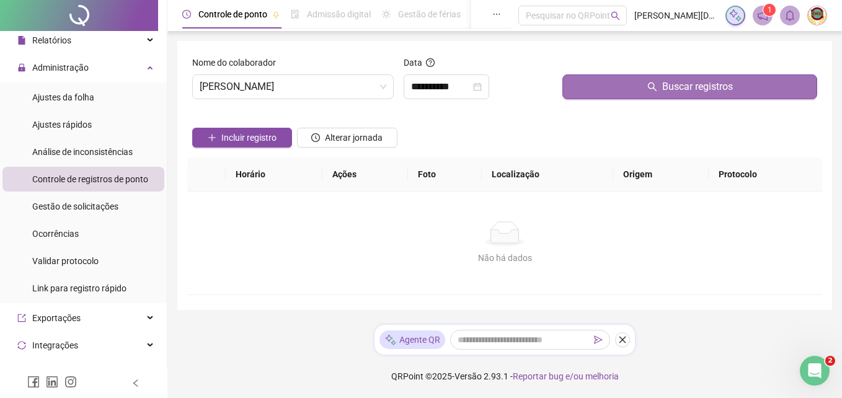
click at [680, 82] on span "Buscar registros" at bounding box center [697, 86] width 71 height 15
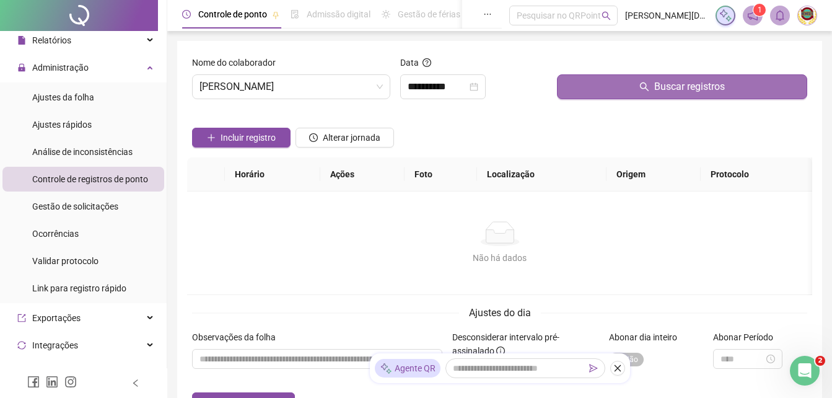
click at [681, 85] on span "Buscar registros" at bounding box center [689, 86] width 71 height 15
click at [679, 85] on span "Buscar registros" at bounding box center [689, 86] width 71 height 15
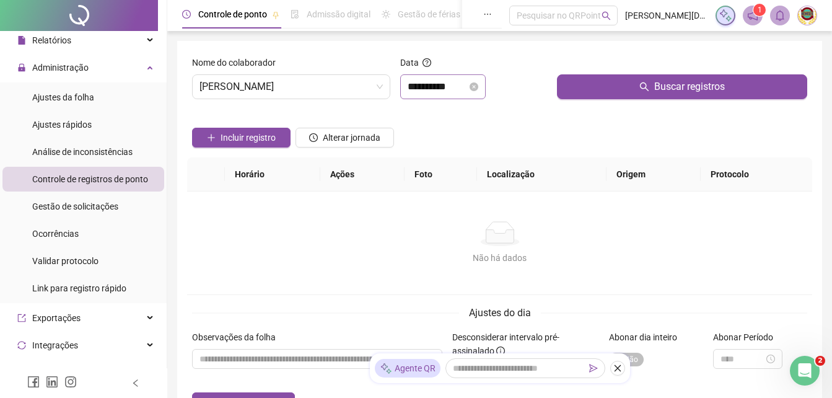
click at [478, 86] on icon "close-circle" at bounding box center [474, 86] width 9 height 9
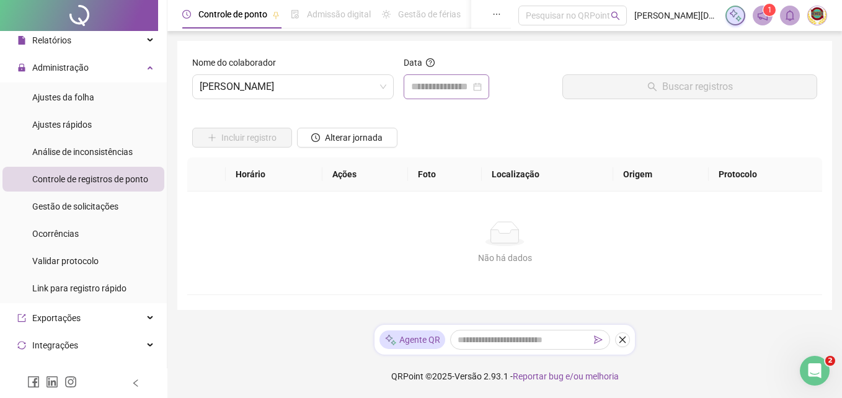
click at [482, 87] on div at bounding box center [446, 86] width 71 height 15
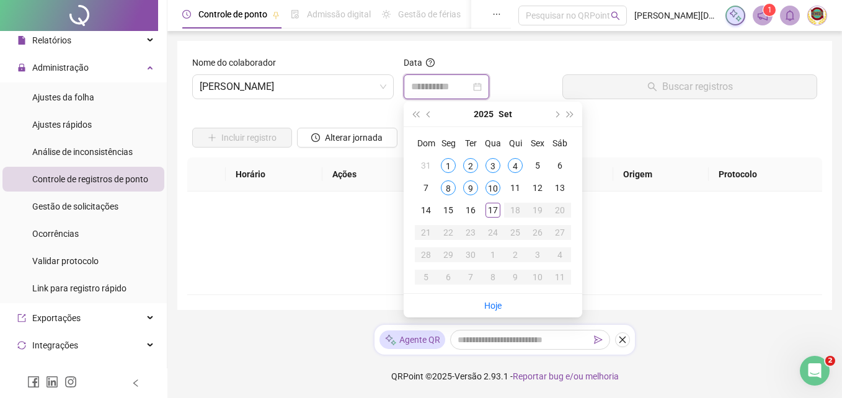
type input "**********"
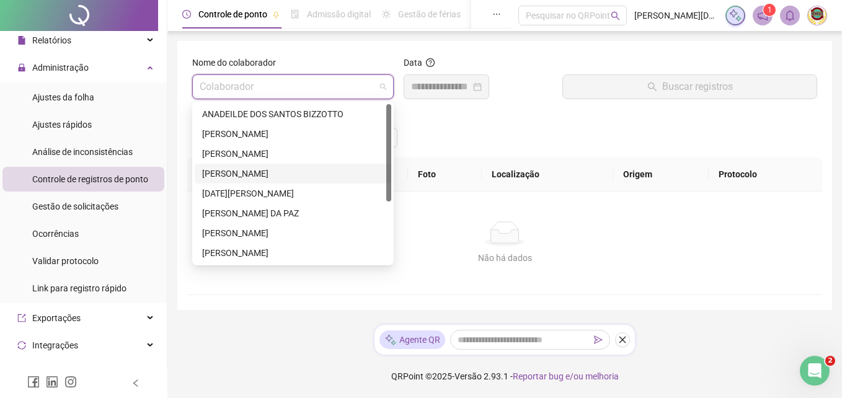
click at [390, 86] on div "Colaborador" at bounding box center [292, 86] width 201 height 25
click at [260, 192] on div "[DATE][PERSON_NAME]" at bounding box center [293, 194] width 182 height 14
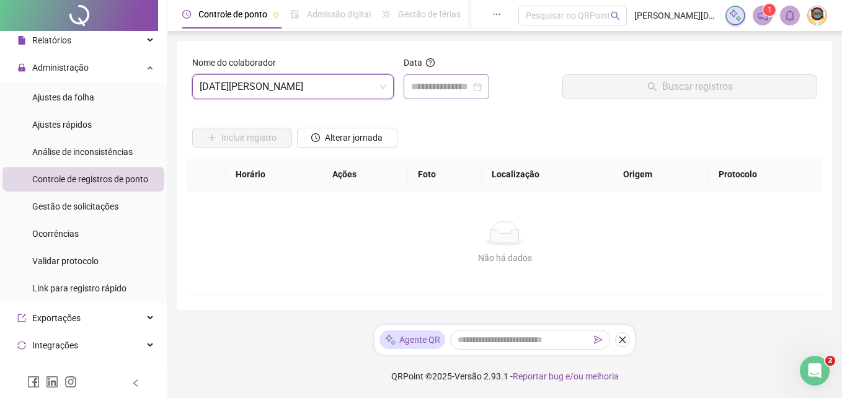
click at [489, 82] on div at bounding box center [446, 86] width 86 height 25
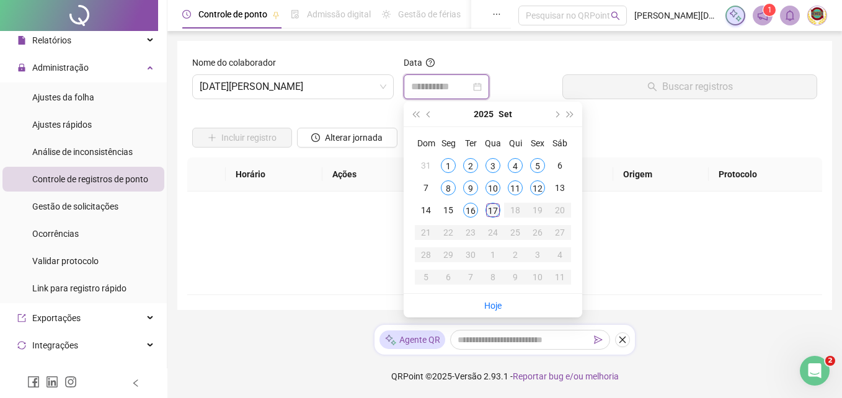
type input "**********"
click at [492, 205] on div "17" at bounding box center [492, 210] width 15 height 15
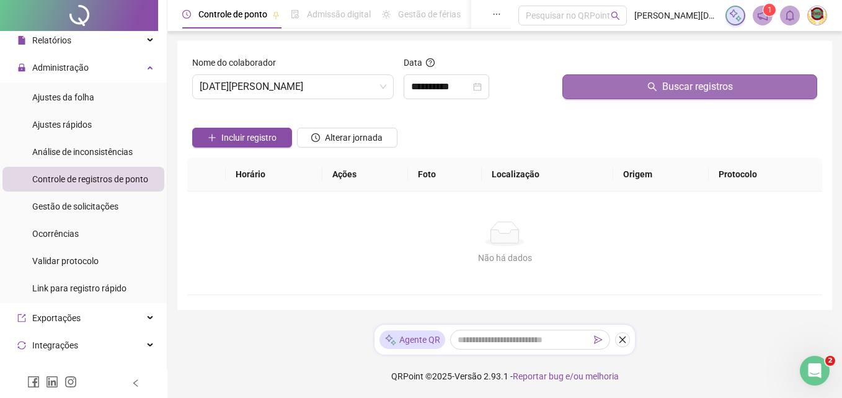
click at [700, 82] on span "Buscar registros" at bounding box center [697, 86] width 71 height 15
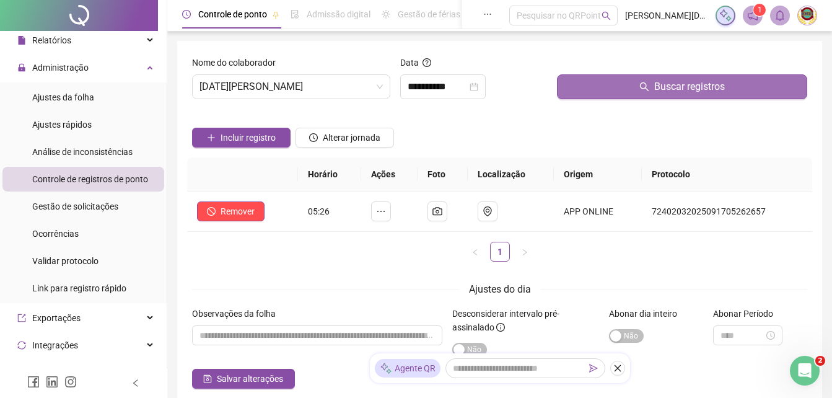
click at [699, 82] on span "Buscar registros" at bounding box center [689, 86] width 71 height 15
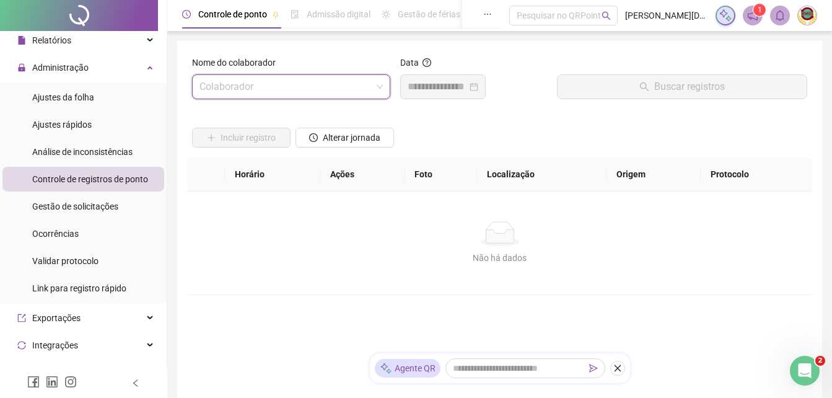
click at [381, 84] on span at bounding box center [291, 87] width 183 height 24
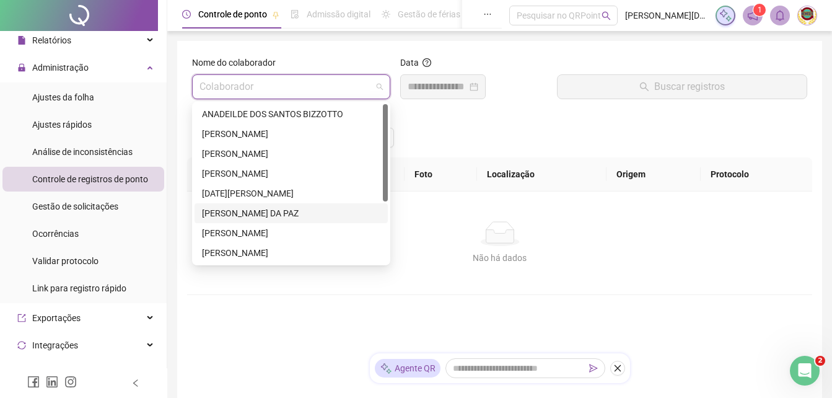
click at [219, 208] on div "[PERSON_NAME] DA PAZ" at bounding box center [291, 213] width 178 height 14
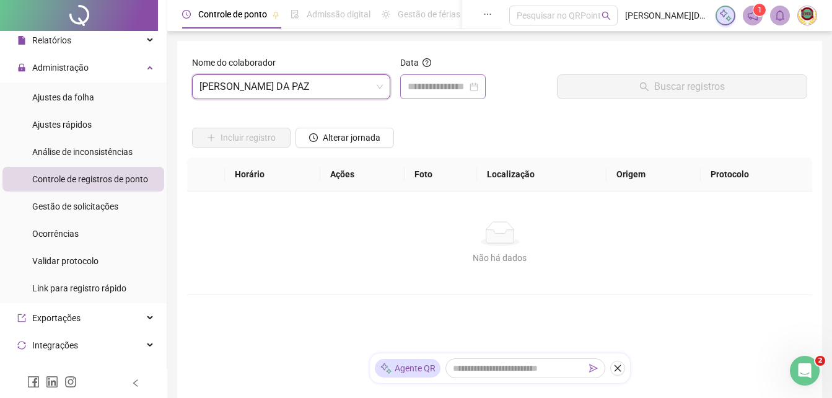
click at [478, 86] on div at bounding box center [443, 86] width 71 height 15
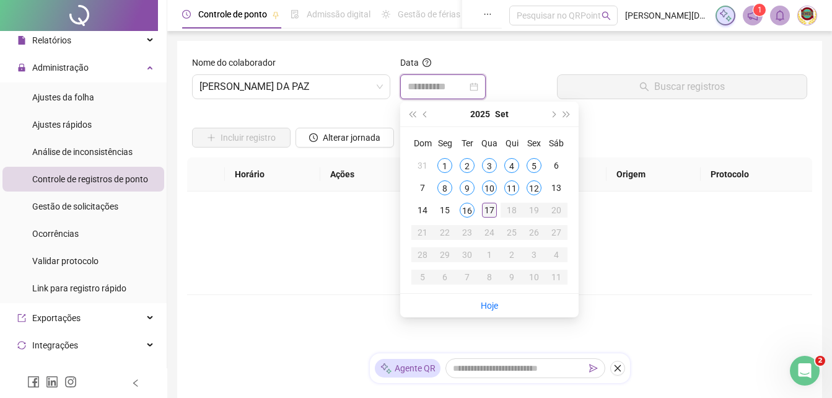
type input "**********"
click at [489, 206] on div "17" at bounding box center [489, 210] width 15 height 15
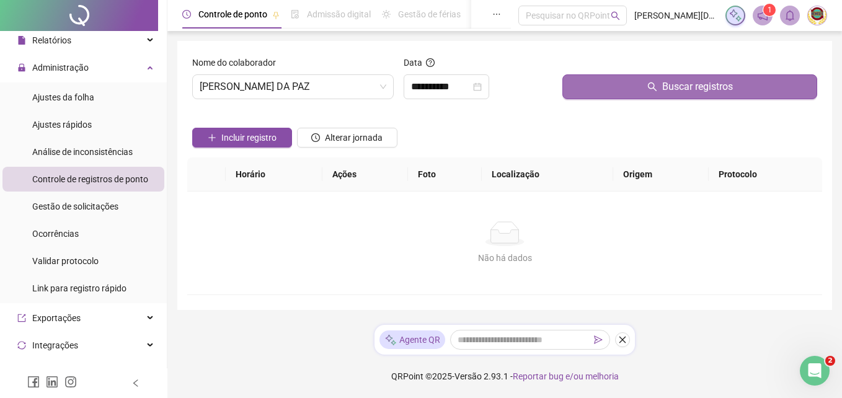
click at [676, 80] on span "Buscar registros" at bounding box center [697, 86] width 71 height 15
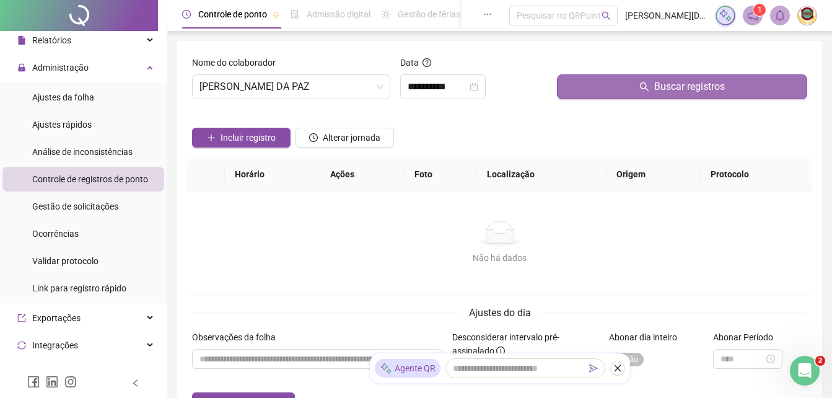
click at [689, 82] on span "Buscar registros" at bounding box center [689, 86] width 71 height 15
click at [683, 86] on span "Buscar registros" at bounding box center [689, 86] width 71 height 15
click at [684, 87] on span "Buscar registros" at bounding box center [689, 86] width 71 height 15
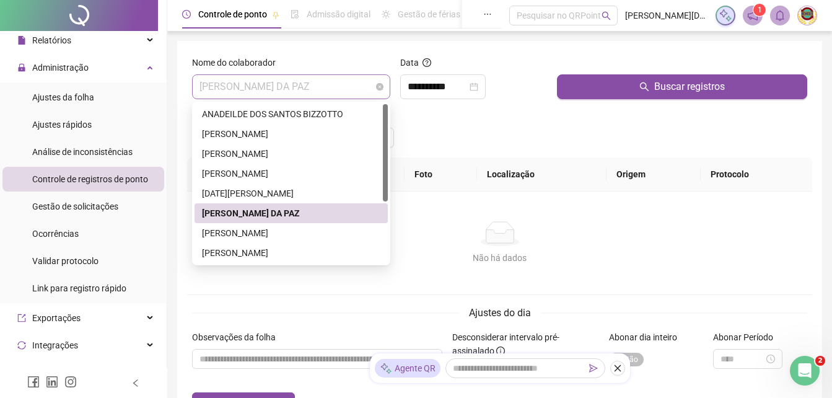
click at [375, 87] on span "[PERSON_NAME] DA PAZ" at bounding box center [291, 87] width 183 height 24
click at [242, 211] on div "[PERSON_NAME] DA PAZ" at bounding box center [291, 213] width 178 height 14
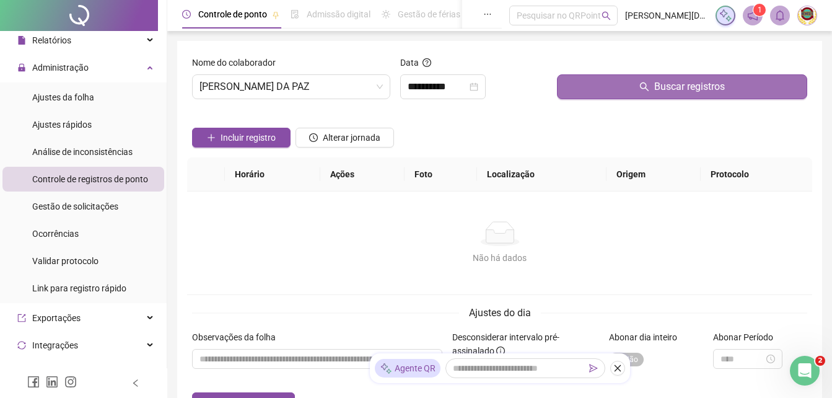
click at [687, 83] on span "Buscar registros" at bounding box center [689, 86] width 71 height 15
click at [694, 84] on span "Buscar registros" at bounding box center [689, 86] width 71 height 15
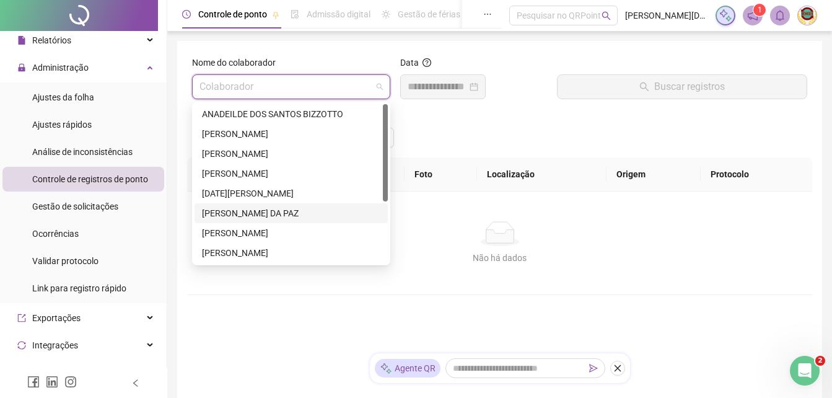
click at [383, 87] on span at bounding box center [291, 87] width 183 height 24
click at [236, 205] on div "[PERSON_NAME] DA PAZ" at bounding box center [291, 213] width 193 height 20
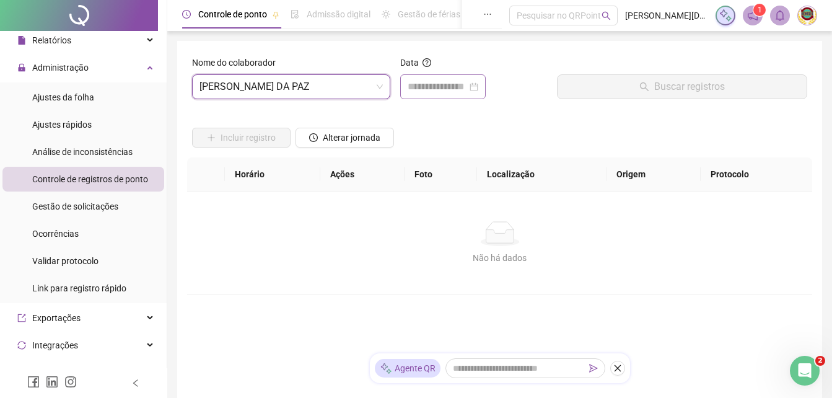
click at [478, 86] on div at bounding box center [443, 86] width 71 height 15
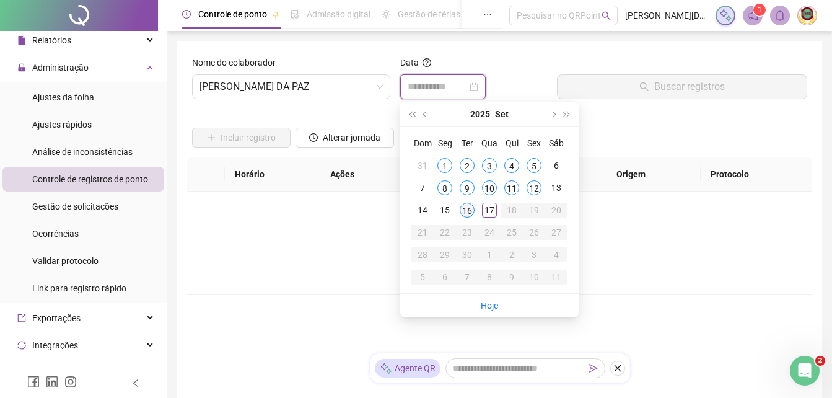
type input "**********"
click at [467, 206] on div "16" at bounding box center [467, 210] width 15 height 15
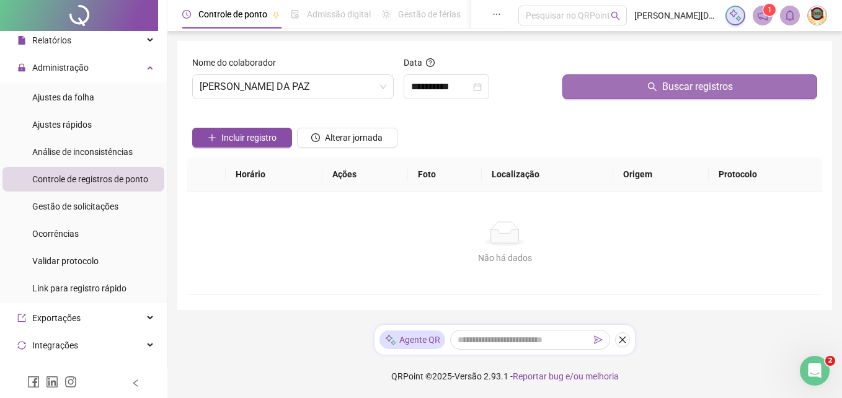
click at [693, 85] on span "Buscar registros" at bounding box center [697, 86] width 71 height 15
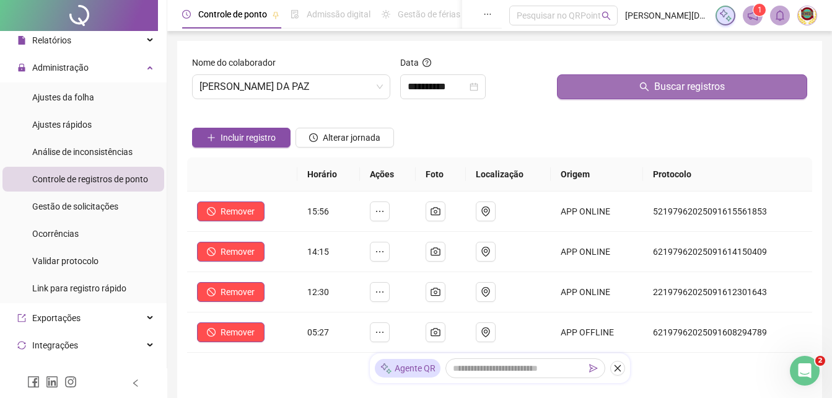
click at [692, 82] on span "Buscar registros" at bounding box center [689, 86] width 71 height 15
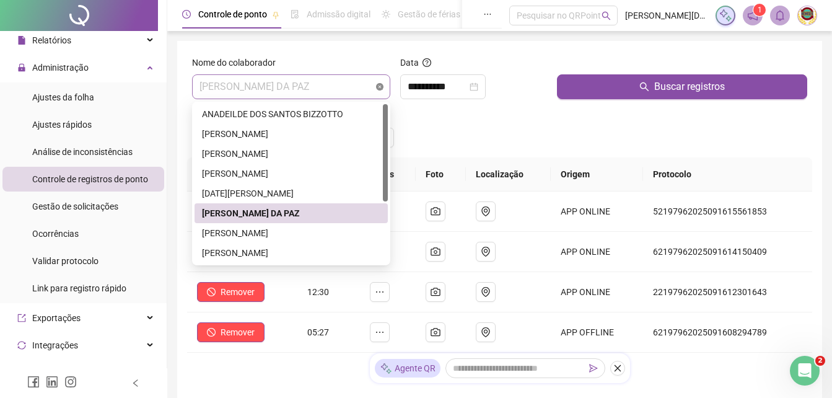
click at [379, 89] on div "[PERSON_NAME] DA PAZ" at bounding box center [291, 86] width 198 height 25
click at [286, 231] on div "[PERSON_NAME]" at bounding box center [291, 233] width 178 height 14
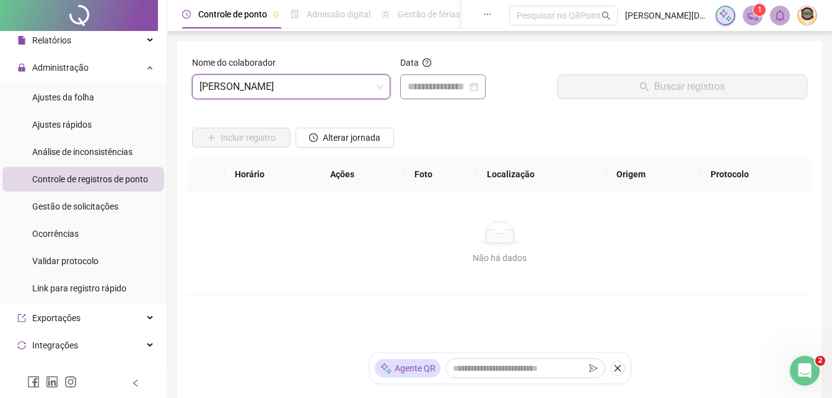
click at [478, 84] on div at bounding box center [443, 86] width 71 height 15
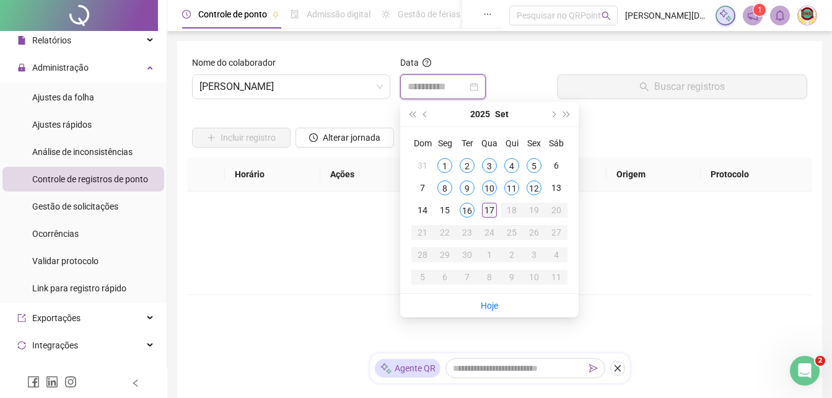
type input "**********"
click at [486, 208] on div "17" at bounding box center [489, 210] width 15 height 15
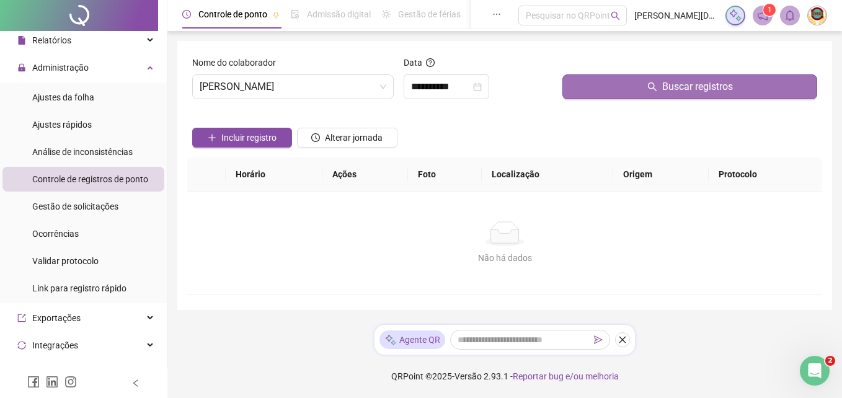
click at [682, 82] on span "Buscar registros" at bounding box center [697, 86] width 71 height 15
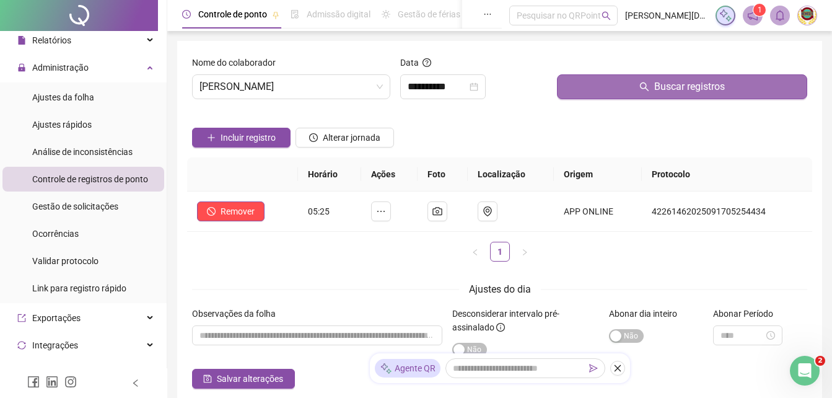
click at [682, 81] on span "Buscar registros" at bounding box center [689, 86] width 71 height 15
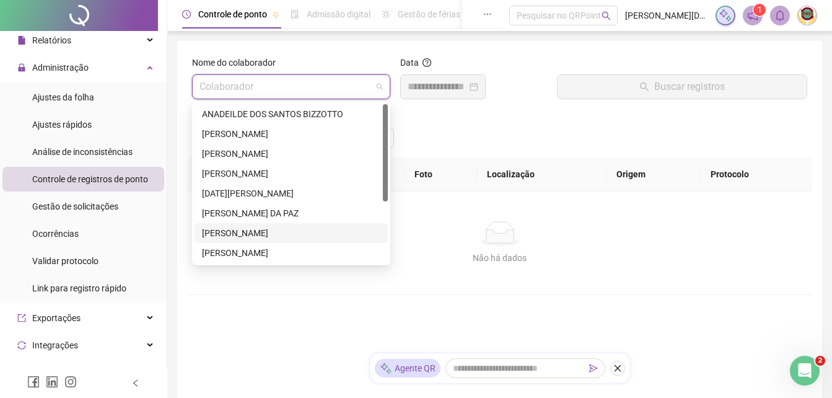
click at [389, 84] on div "Colaborador" at bounding box center [291, 86] width 198 height 25
click at [213, 253] on div "[PERSON_NAME]" at bounding box center [291, 253] width 178 height 14
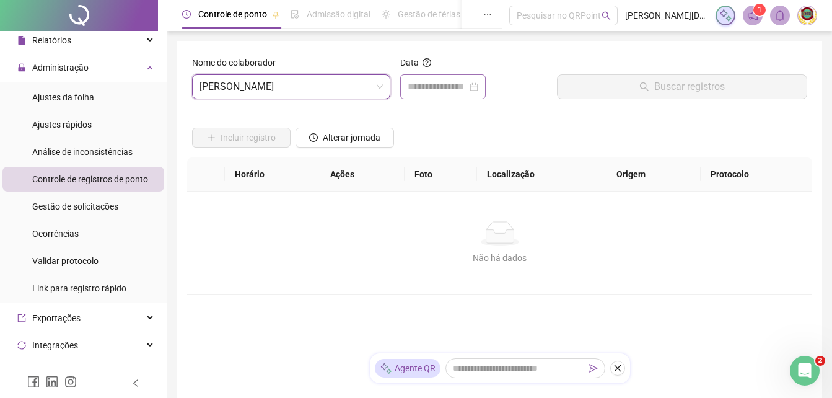
click at [478, 86] on div at bounding box center [443, 86] width 71 height 15
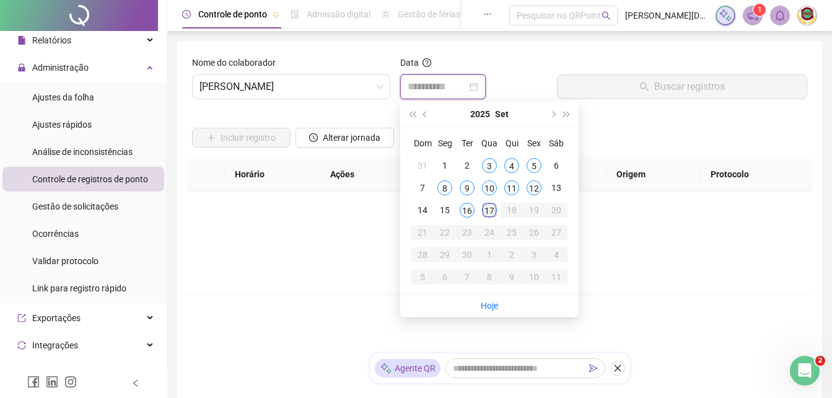
type input "**********"
click at [488, 209] on div "17" at bounding box center [489, 210] width 15 height 15
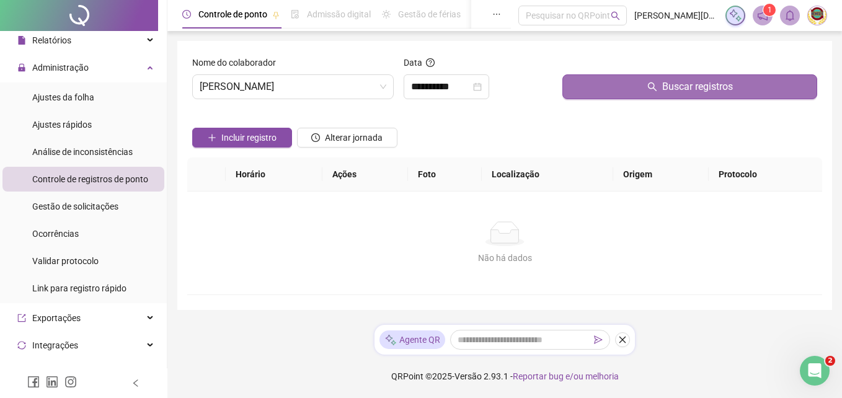
click at [703, 83] on span "Buscar registros" at bounding box center [697, 86] width 71 height 15
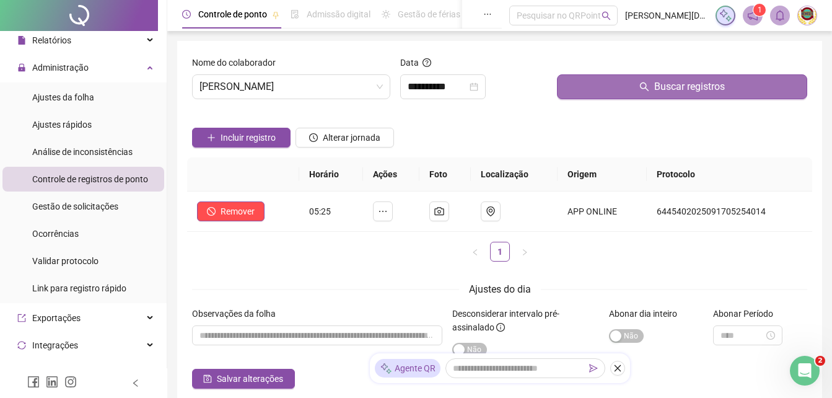
click at [695, 89] on span "Buscar registros" at bounding box center [689, 86] width 71 height 15
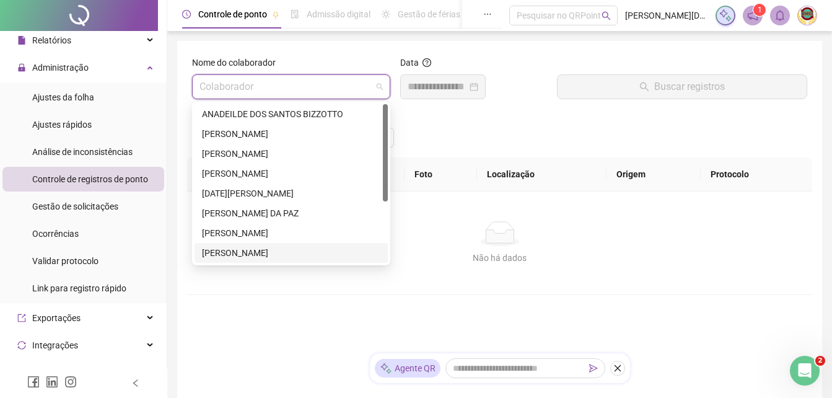
click at [384, 86] on div "Colaborador" at bounding box center [291, 86] width 198 height 25
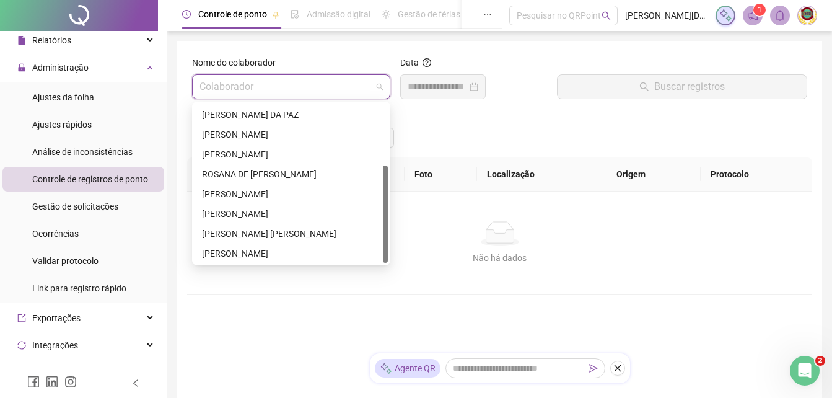
scroll to position [99, 0]
drag, startPoint x: 387, startPoint y: 167, endPoint x: 391, endPoint y: 274, distance: 106.7
click at [391, 274] on body "Página inicial Cadastros Relatórios Administração Ajustes da folha Ajustes rápi…" at bounding box center [416, 199] width 832 height 398
click at [251, 172] on div "ROSANA DE [PERSON_NAME]" at bounding box center [291, 174] width 178 height 14
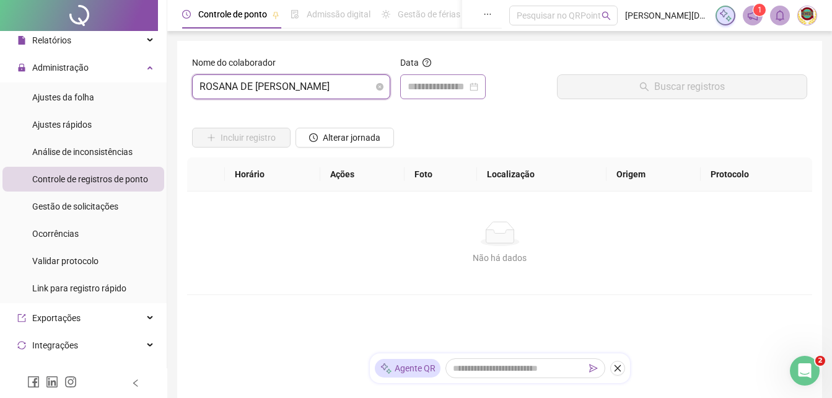
click at [478, 86] on div at bounding box center [443, 86] width 71 height 15
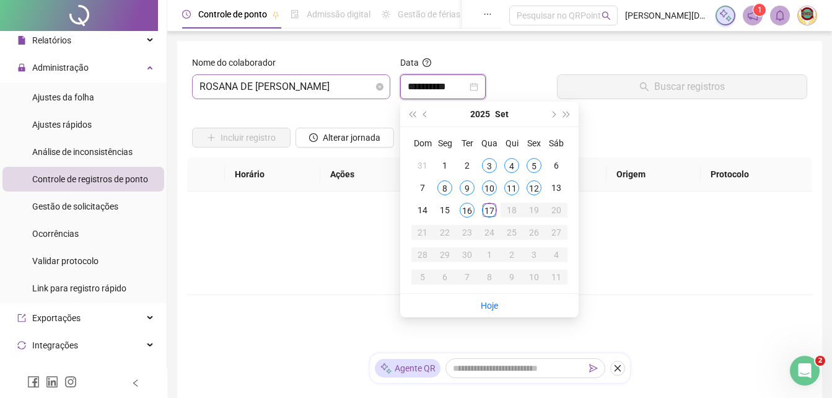
type input "**********"
click at [491, 209] on div "17" at bounding box center [489, 210] width 15 height 15
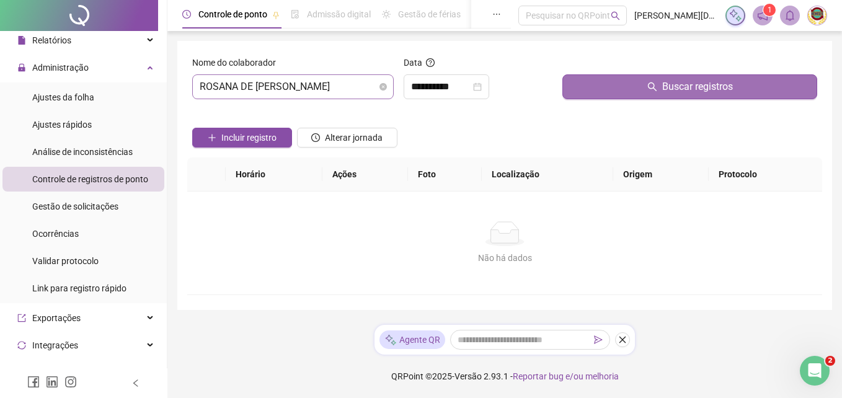
click at [686, 87] on span "Buscar registros" at bounding box center [697, 86] width 71 height 15
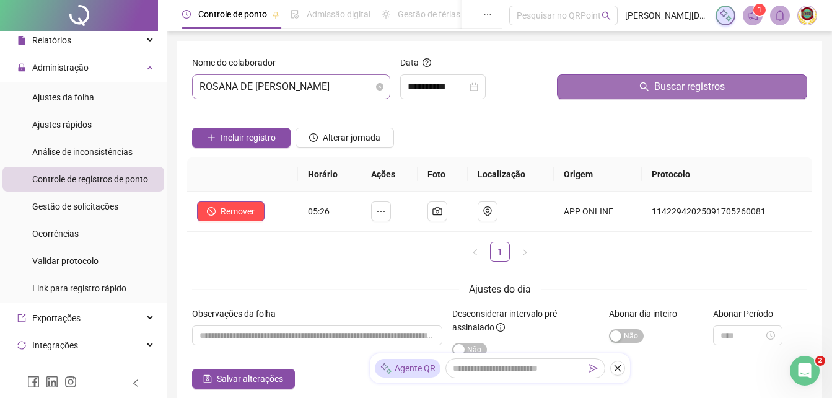
click at [686, 87] on span "Buscar registros" at bounding box center [689, 86] width 71 height 15
click at [684, 83] on span "Buscar registros" at bounding box center [689, 86] width 71 height 15
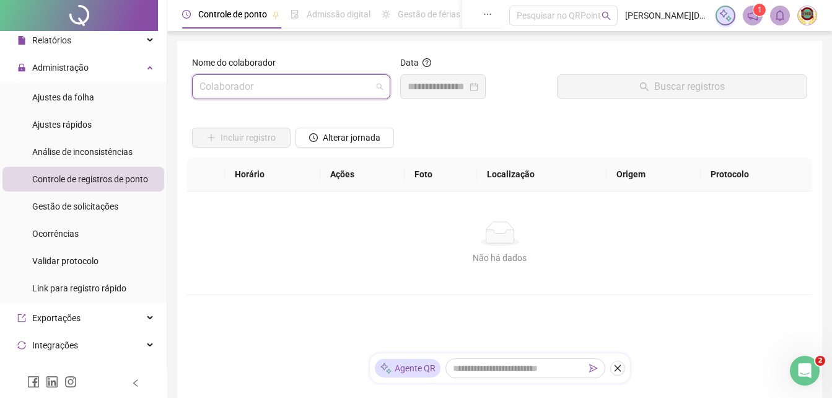
click at [389, 89] on div "Colaborador" at bounding box center [291, 86] width 198 height 25
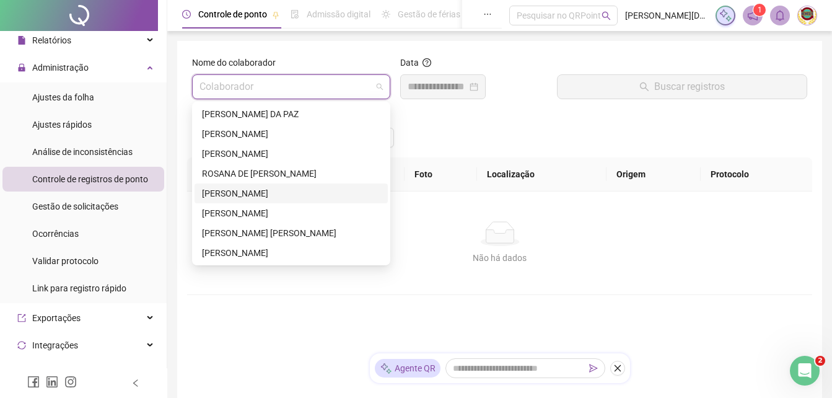
click at [222, 188] on div "[PERSON_NAME]" at bounding box center [291, 194] width 178 height 14
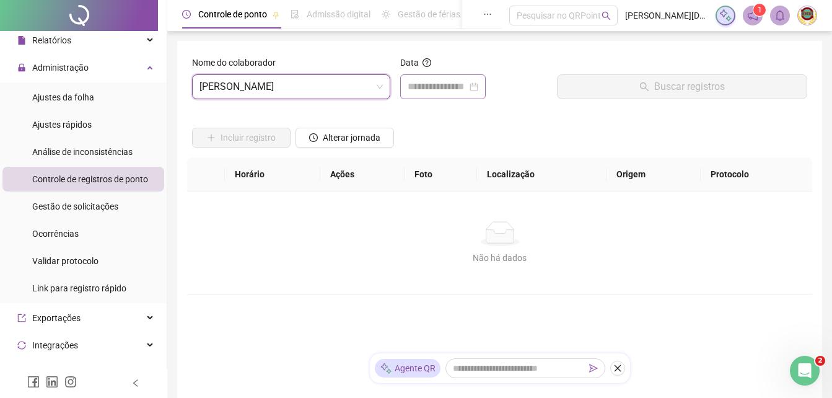
click at [478, 85] on div at bounding box center [443, 86] width 71 height 15
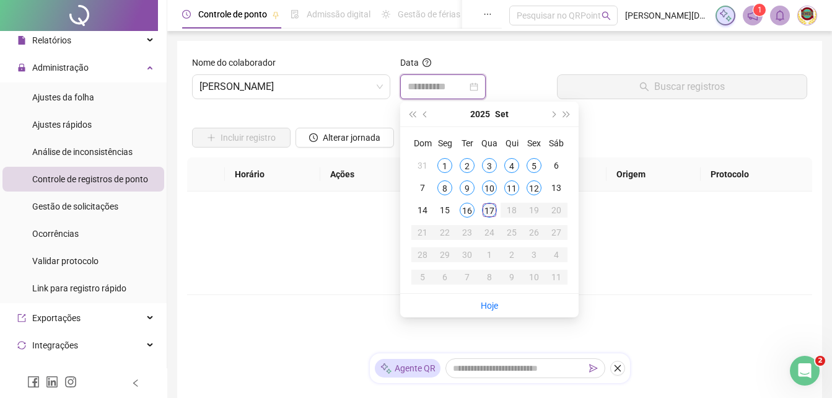
type input "**********"
click at [488, 209] on div "17" at bounding box center [489, 210] width 15 height 15
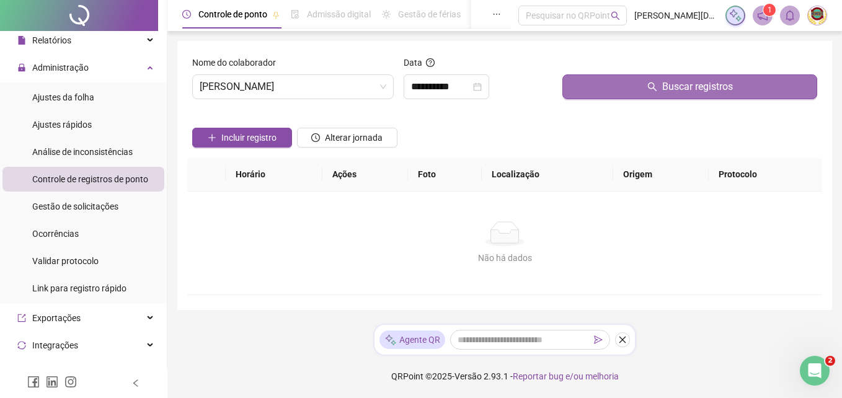
click at [692, 86] on span "Buscar registros" at bounding box center [697, 86] width 71 height 15
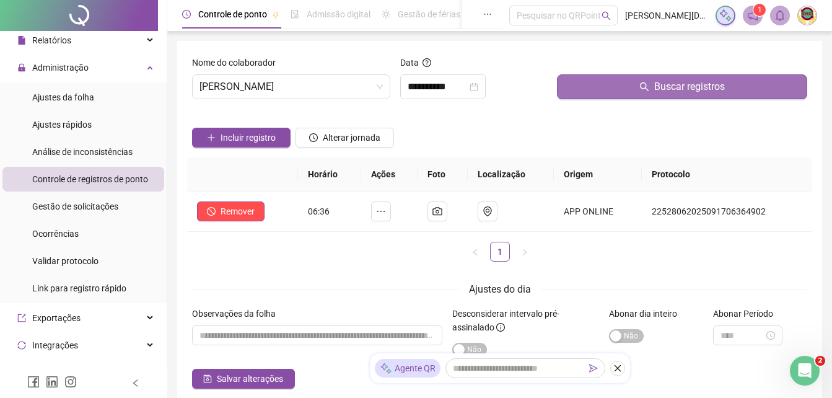
click at [686, 89] on span "Buscar registros" at bounding box center [689, 86] width 71 height 15
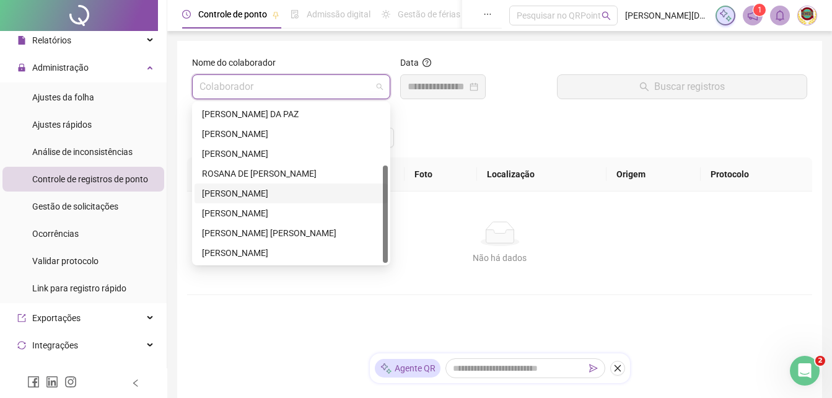
click at [379, 87] on span at bounding box center [291, 87] width 183 height 24
click at [231, 208] on div "[PERSON_NAME]" at bounding box center [291, 213] width 178 height 14
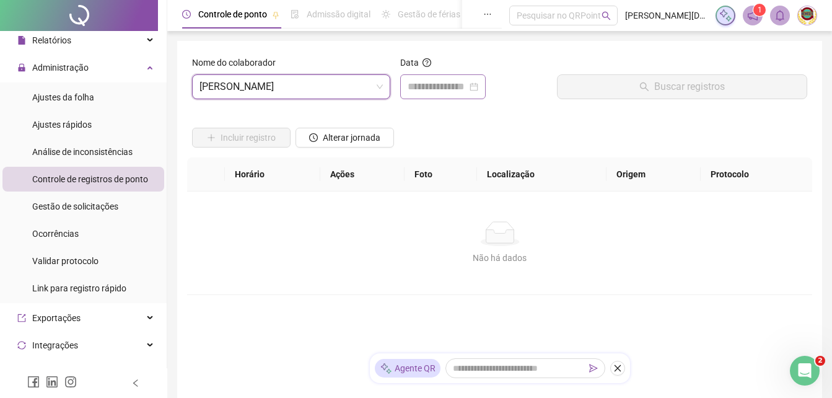
click at [478, 86] on div at bounding box center [443, 86] width 71 height 15
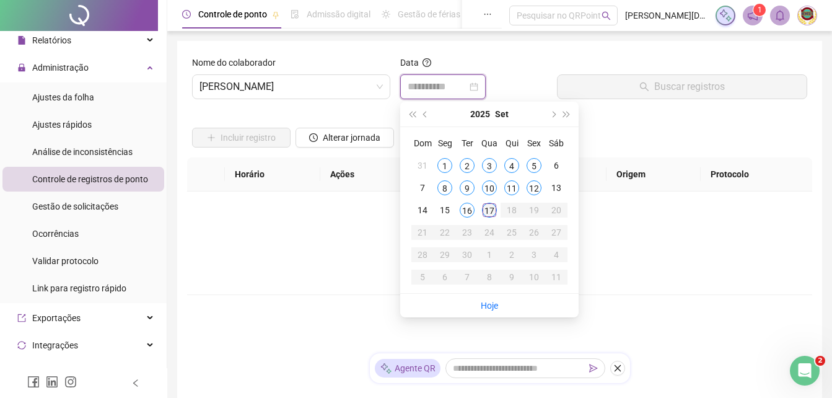
type input "**********"
click at [495, 208] on div "17" at bounding box center [489, 210] width 15 height 15
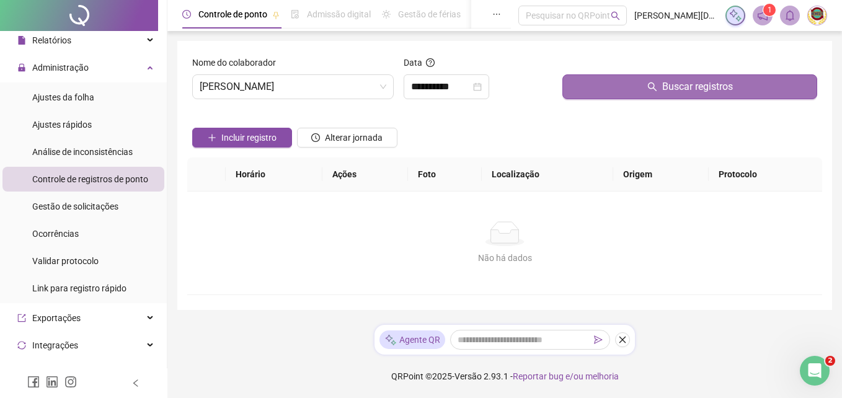
click at [680, 82] on span "Buscar registros" at bounding box center [697, 86] width 71 height 15
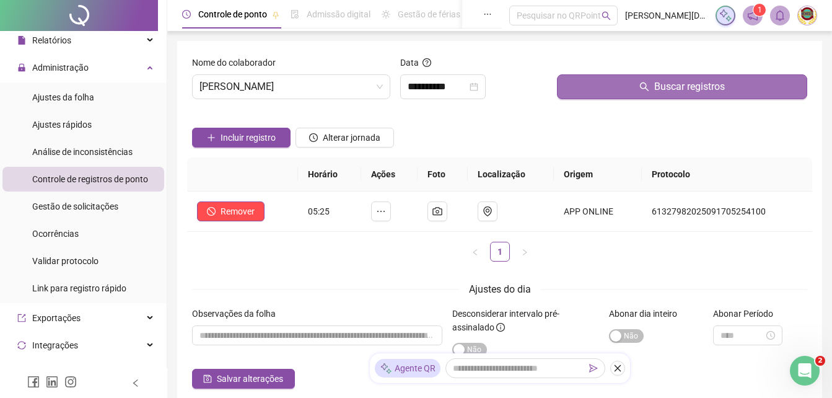
click at [680, 82] on span "Buscar registros" at bounding box center [689, 86] width 71 height 15
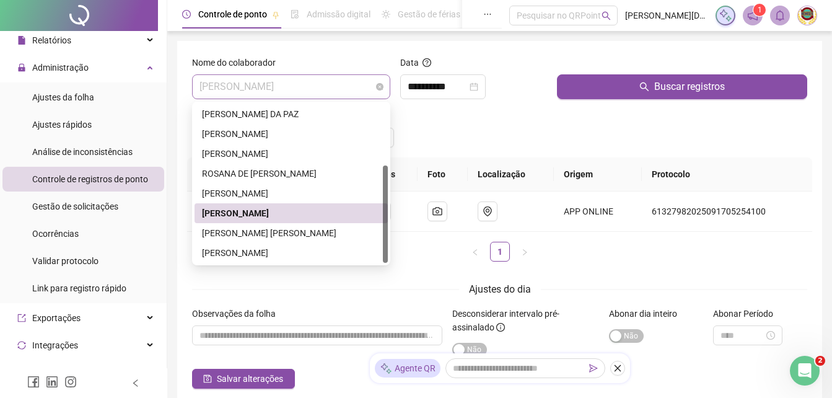
click at [375, 82] on span "[PERSON_NAME]" at bounding box center [291, 87] width 183 height 24
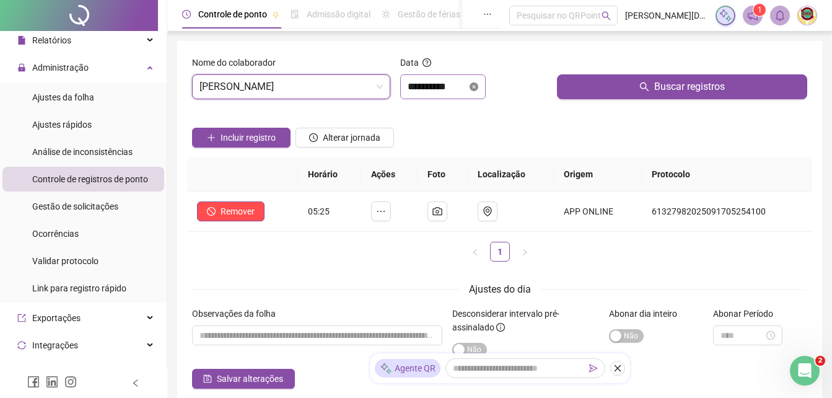
click at [478, 83] on icon "close-circle" at bounding box center [474, 86] width 9 height 9
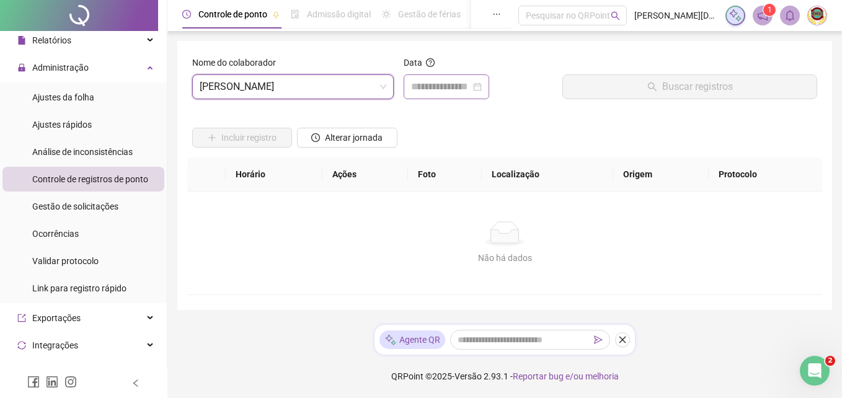
click at [482, 83] on div at bounding box center [446, 86] width 71 height 15
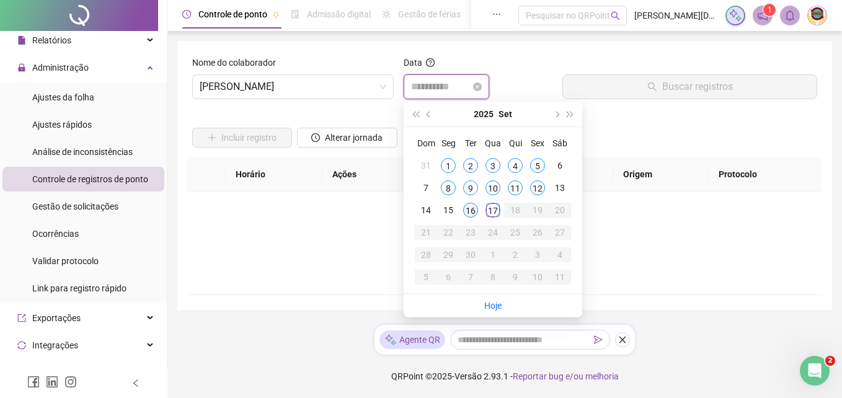
type input "**********"
click at [465, 208] on div "16" at bounding box center [470, 210] width 15 height 15
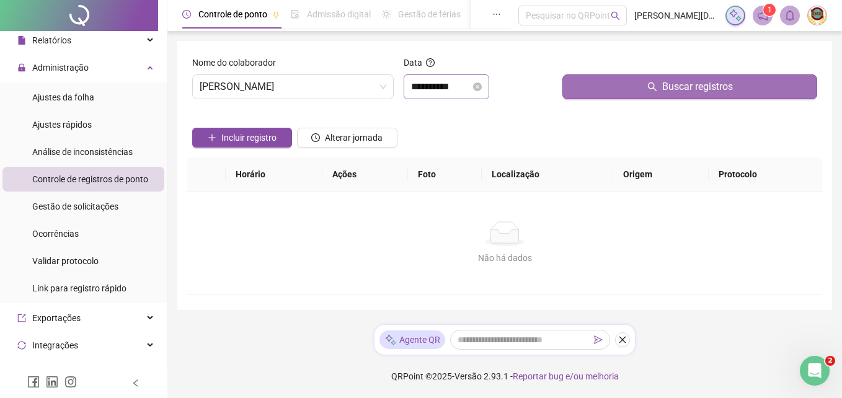
click at [673, 83] on span "Buscar registros" at bounding box center [697, 86] width 71 height 15
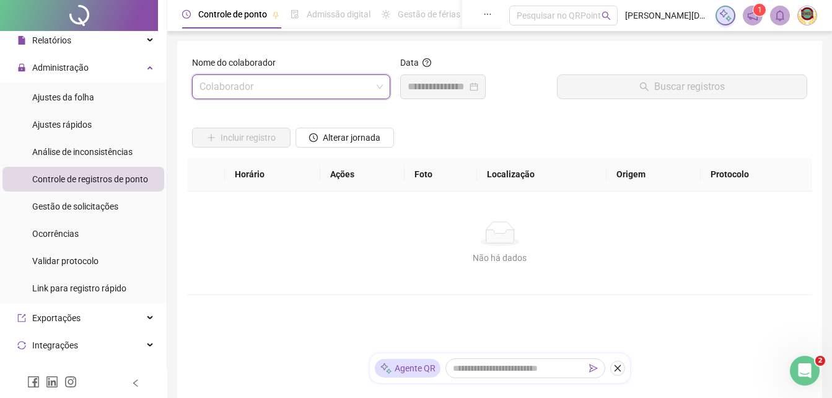
click at [382, 84] on span at bounding box center [291, 87] width 183 height 24
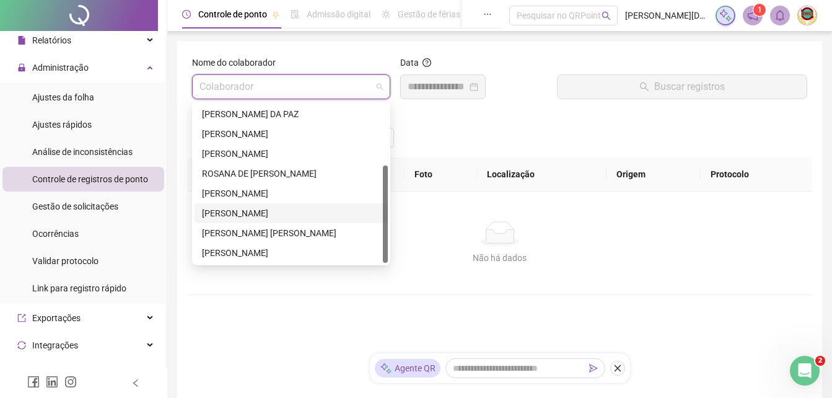
click at [247, 209] on div "[PERSON_NAME]" at bounding box center [291, 213] width 178 height 14
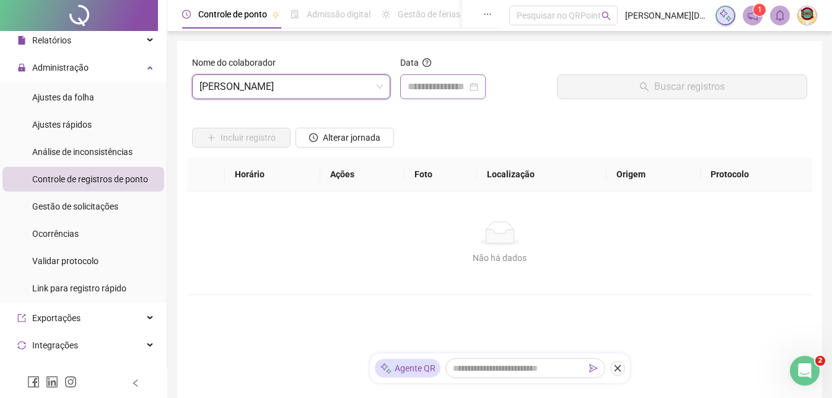
click at [478, 86] on div at bounding box center [443, 86] width 71 height 15
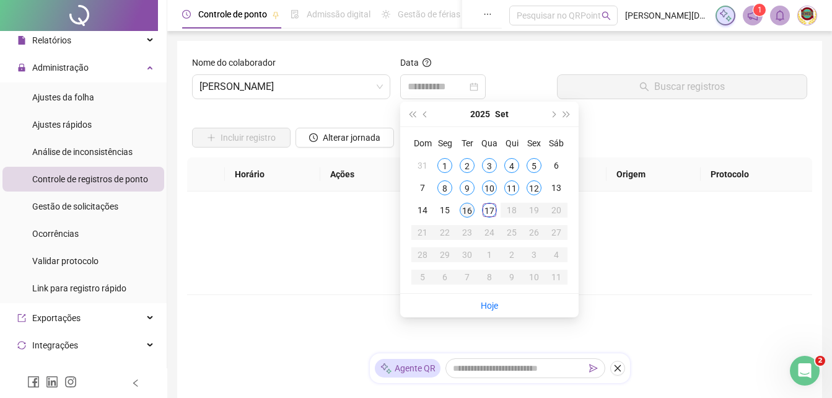
click at [463, 208] on div "16" at bounding box center [467, 210] width 15 height 15
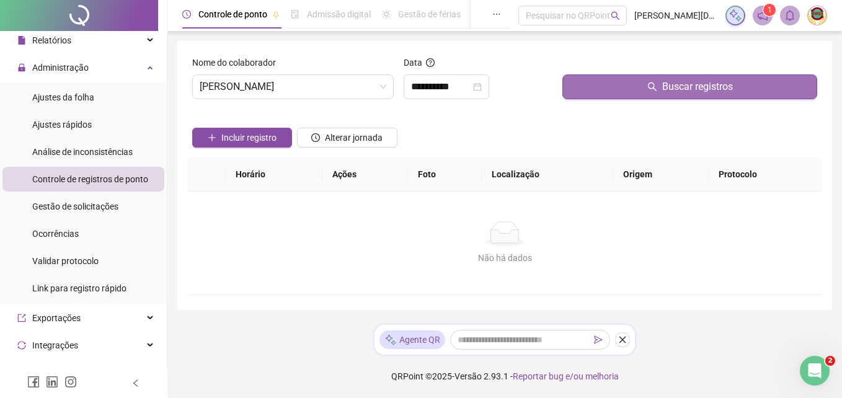
click at [702, 87] on span "Buscar registros" at bounding box center [697, 86] width 71 height 15
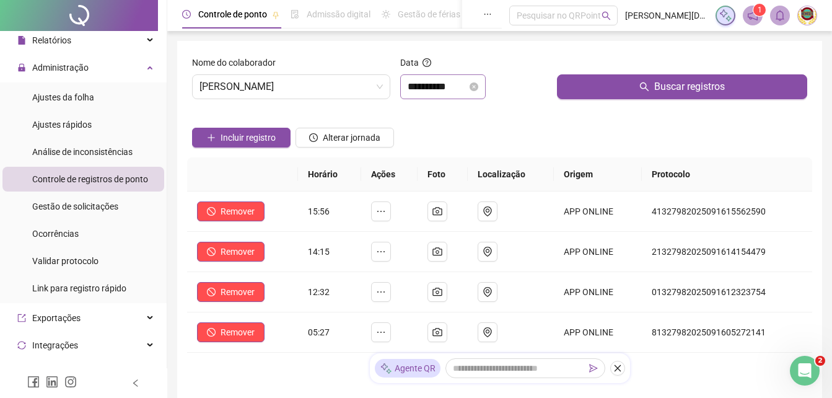
click at [478, 81] on div "**********" at bounding box center [443, 86] width 71 height 15
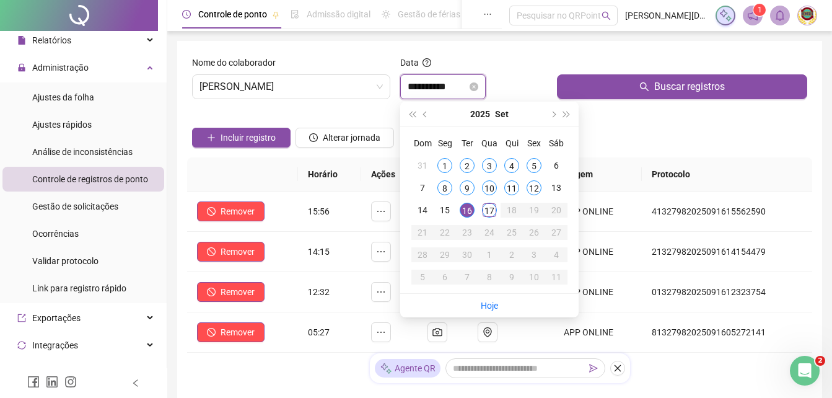
click at [478, 81] on div "**********" at bounding box center [443, 86] width 71 height 15
type input "**********"
click at [490, 205] on div "17" at bounding box center [489, 210] width 15 height 15
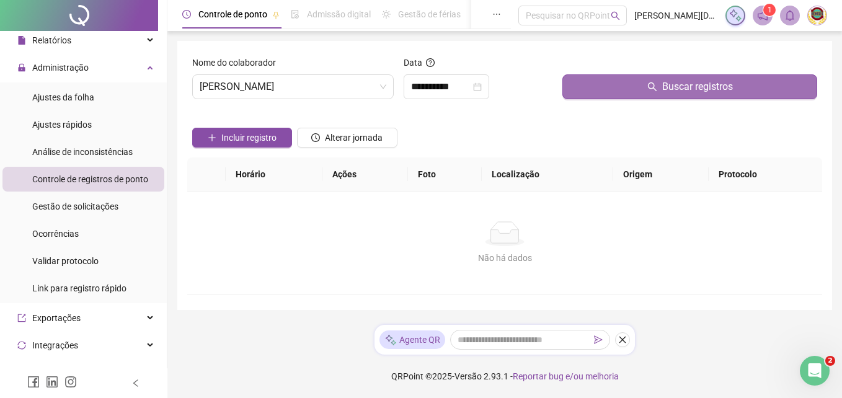
click at [710, 82] on span "Buscar registros" at bounding box center [697, 86] width 71 height 15
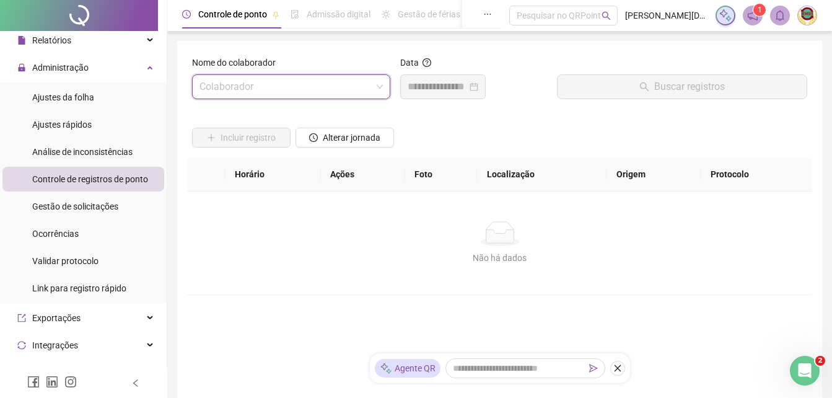
click at [377, 85] on span at bounding box center [291, 87] width 183 height 24
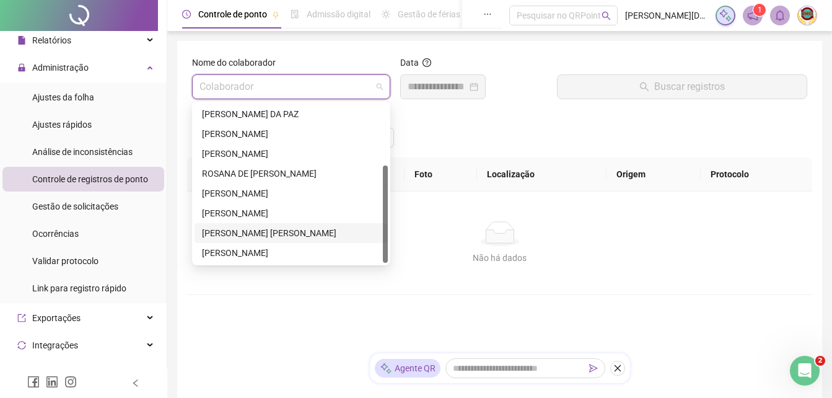
click at [217, 231] on div "[PERSON_NAME] [PERSON_NAME]" at bounding box center [291, 233] width 178 height 14
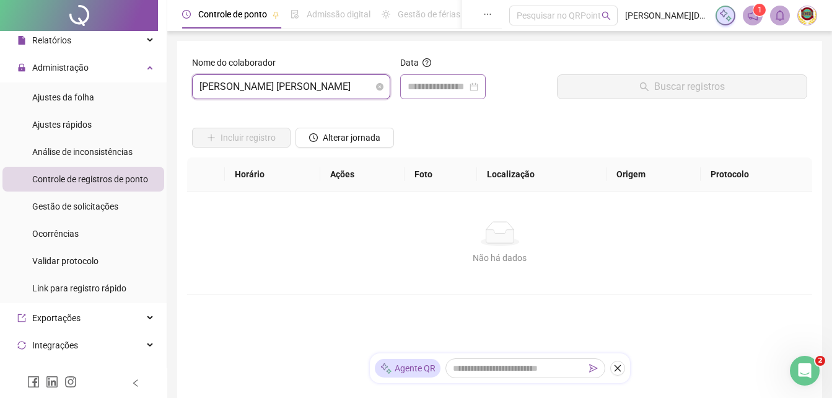
click at [478, 86] on div at bounding box center [443, 86] width 71 height 15
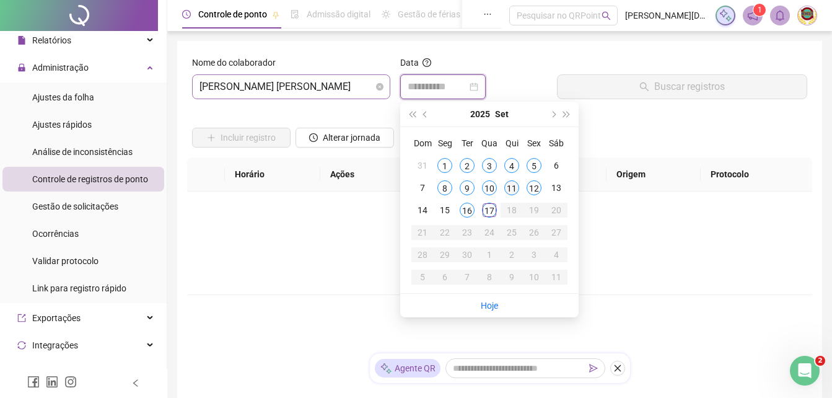
type input "**********"
click at [490, 211] on div "17" at bounding box center [489, 210] width 15 height 15
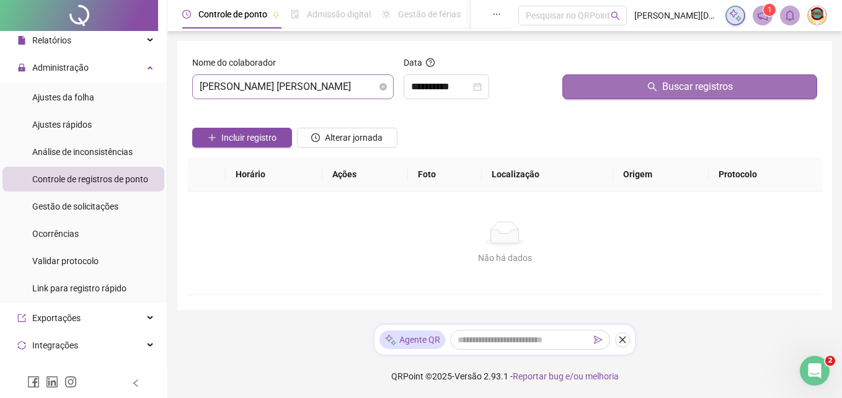
click at [695, 84] on span "Buscar registros" at bounding box center [697, 86] width 71 height 15
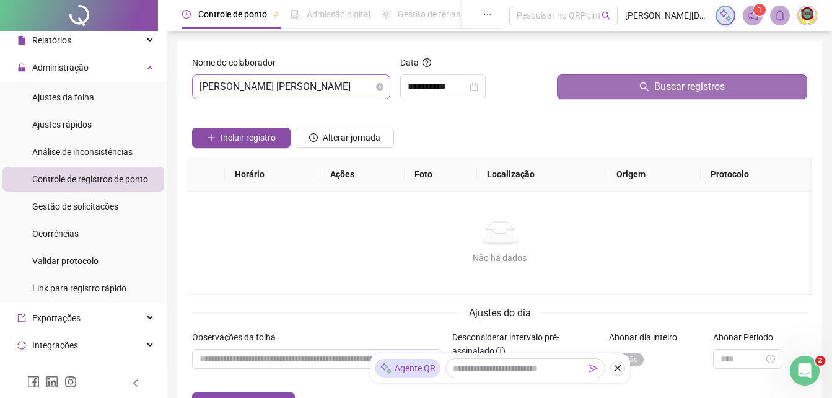
click at [695, 84] on span "Buscar registros" at bounding box center [689, 86] width 71 height 15
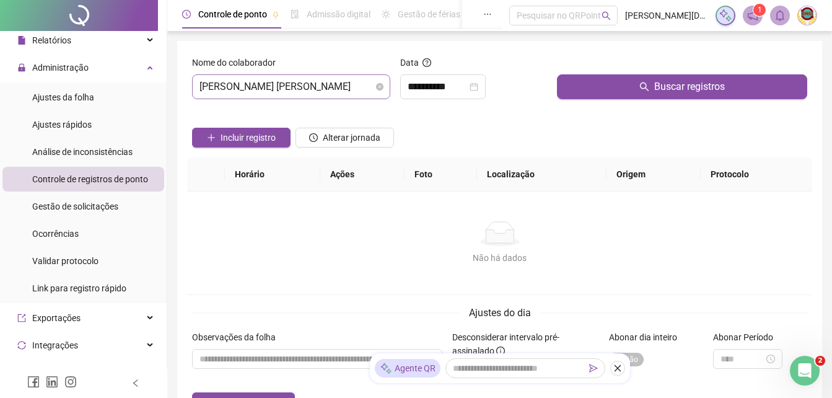
click at [376, 84] on span "[PERSON_NAME] [PERSON_NAME]" at bounding box center [291, 87] width 183 height 24
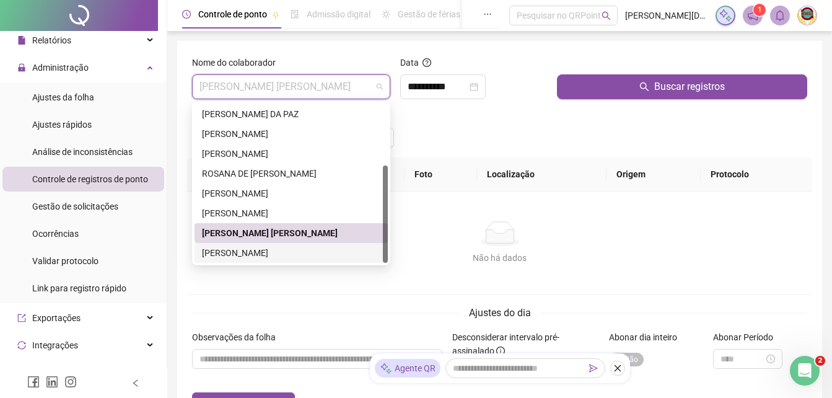
click at [224, 251] on div "[PERSON_NAME]" at bounding box center [291, 253] width 178 height 14
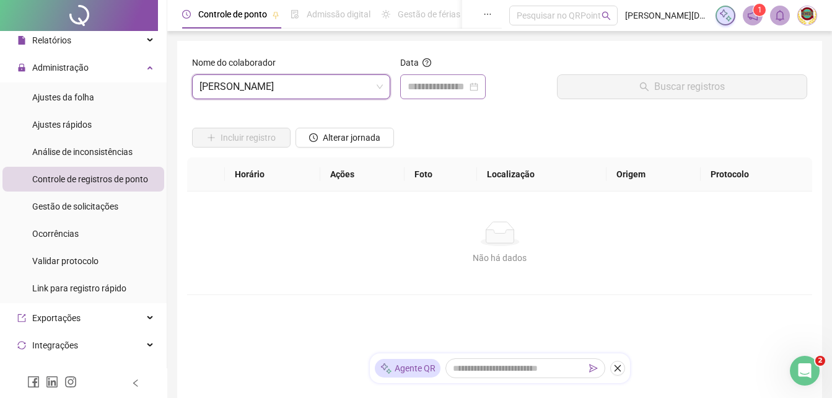
click at [478, 86] on div at bounding box center [443, 86] width 71 height 15
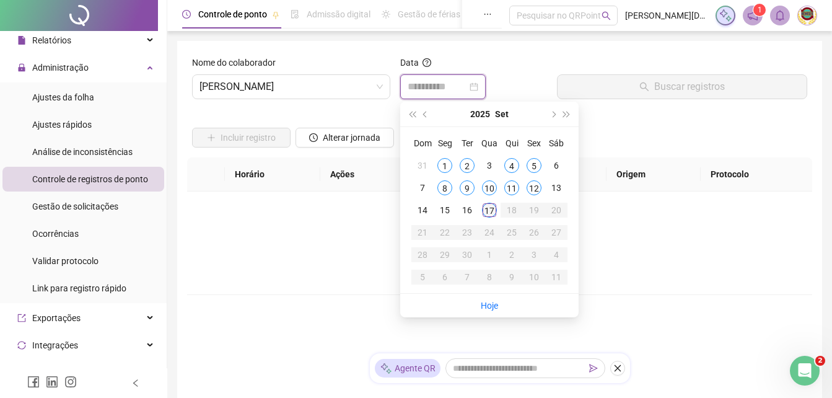
type input "**********"
click at [486, 209] on div "17" at bounding box center [489, 210] width 15 height 15
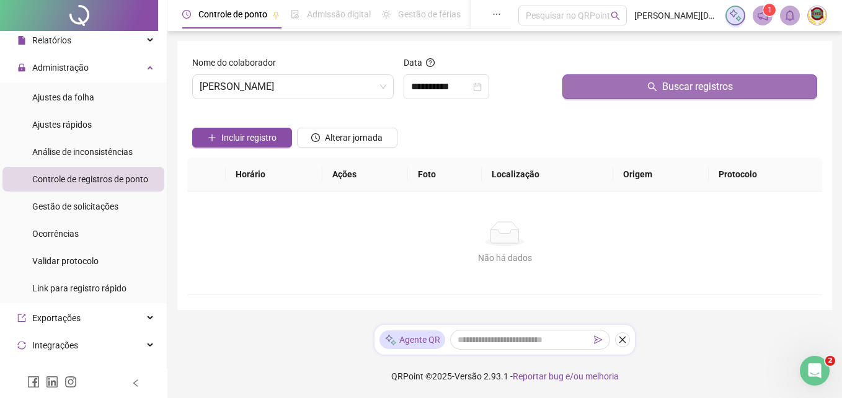
click at [704, 84] on span "Buscar registros" at bounding box center [697, 86] width 71 height 15
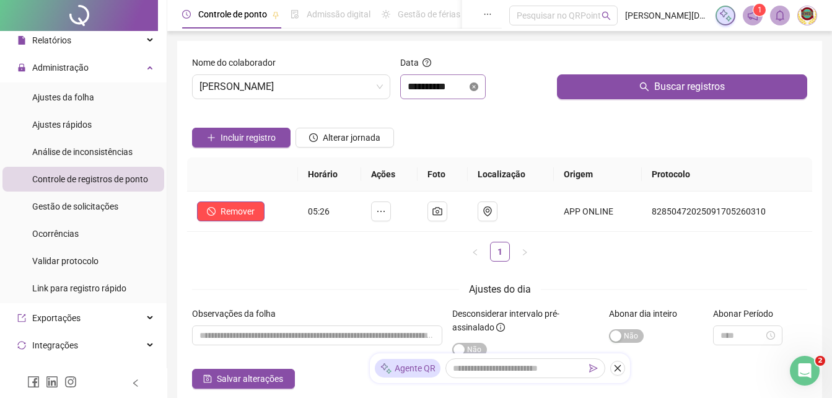
click at [478, 84] on icon "close-circle" at bounding box center [474, 86] width 9 height 9
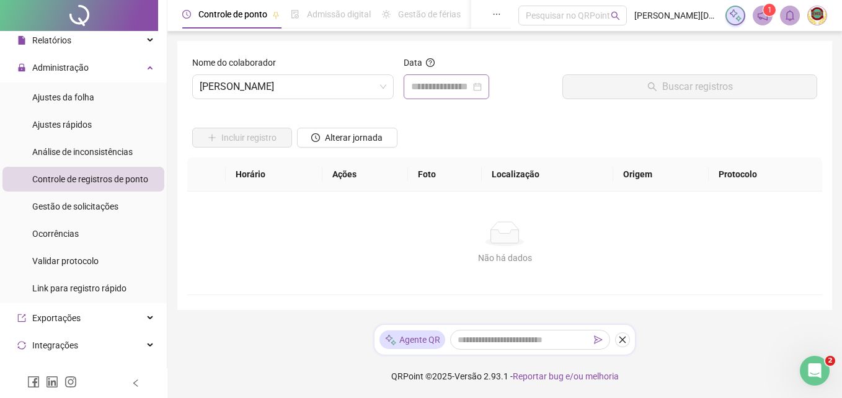
click at [482, 84] on div at bounding box center [446, 86] width 71 height 15
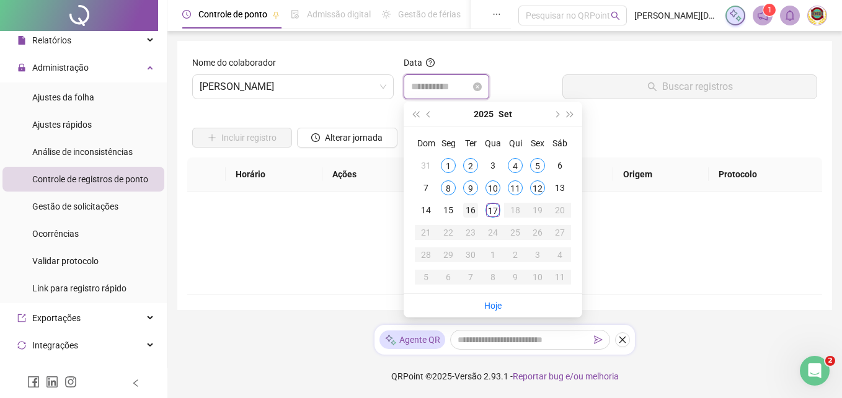
type input "**********"
click at [470, 209] on div "16" at bounding box center [470, 210] width 15 height 15
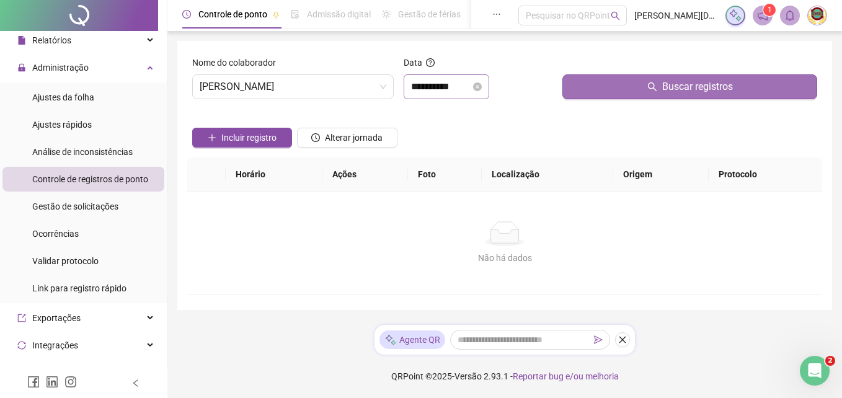
click at [684, 86] on span "Buscar registros" at bounding box center [697, 86] width 71 height 15
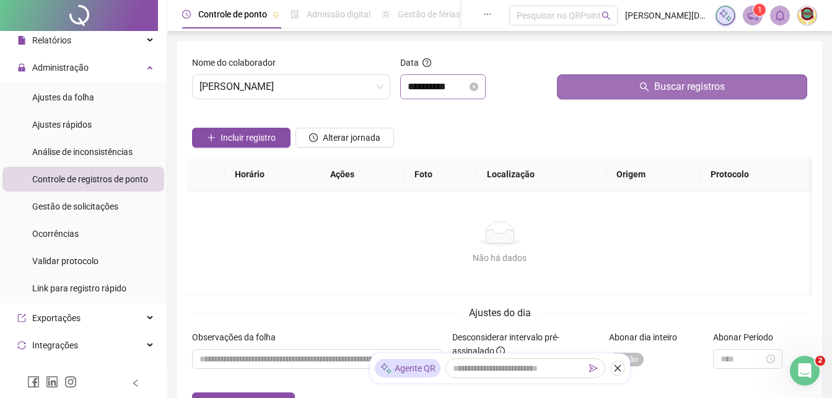
click at [680, 84] on span "Buscar registros" at bounding box center [689, 86] width 71 height 15
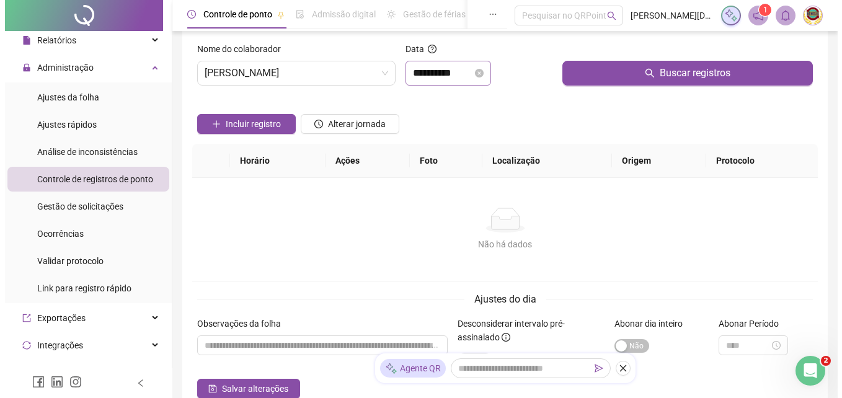
scroll to position [0, 0]
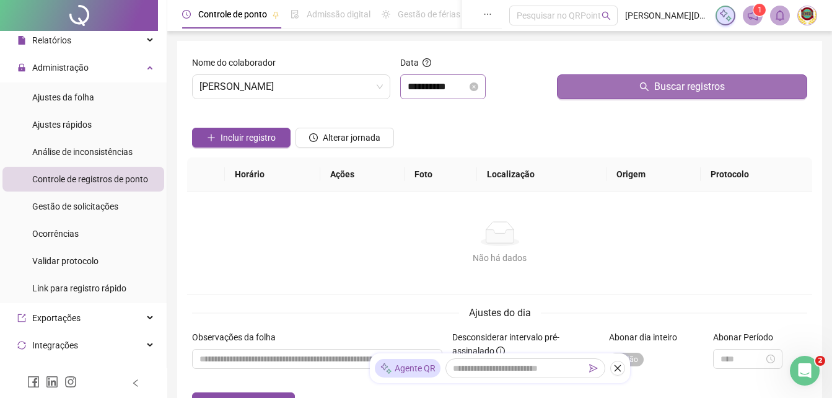
click at [685, 87] on span "Buscar registros" at bounding box center [689, 86] width 71 height 15
click at [675, 82] on span "Buscar registros" at bounding box center [689, 86] width 71 height 15
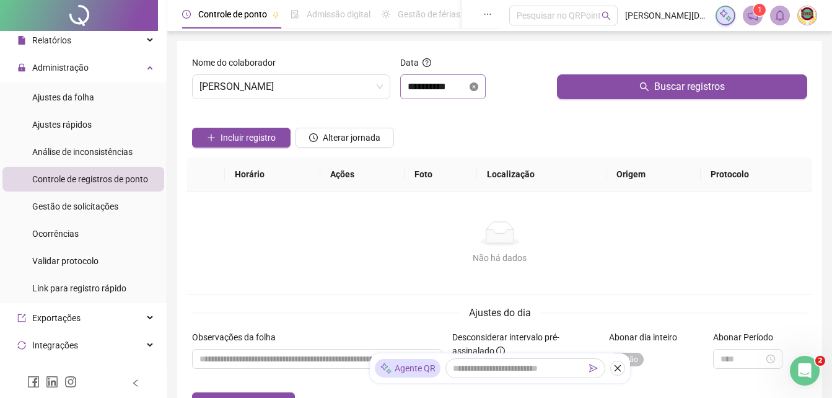
click at [478, 85] on icon "close-circle" at bounding box center [474, 86] width 9 height 9
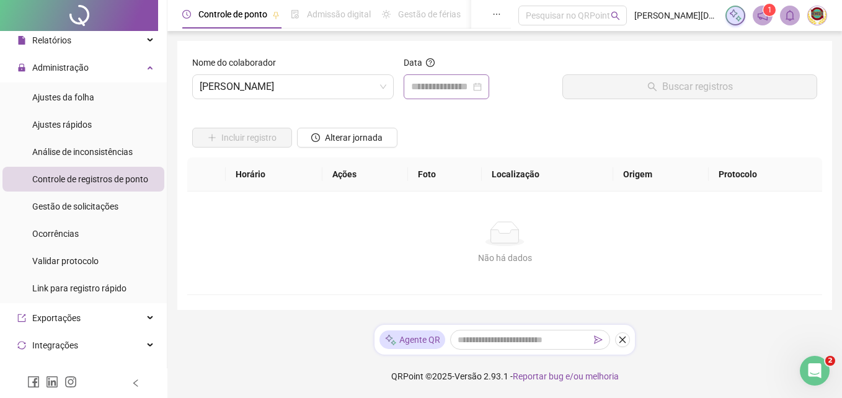
click at [482, 86] on div at bounding box center [446, 86] width 71 height 15
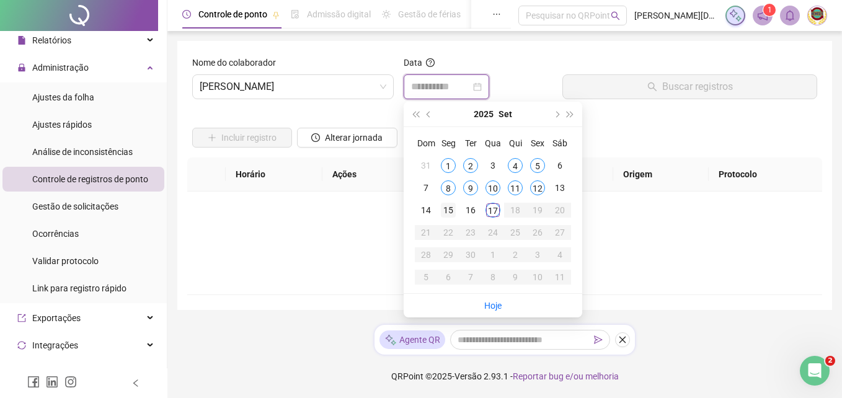
type input "**********"
click at [447, 206] on div "15" at bounding box center [448, 210] width 15 height 15
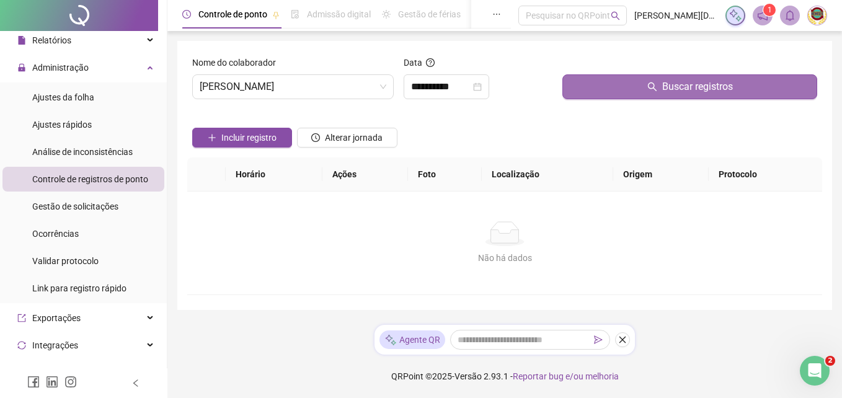
click at [693, 84] on span "Buscar registros" at bounding box center [697, 86] width 71 height 15
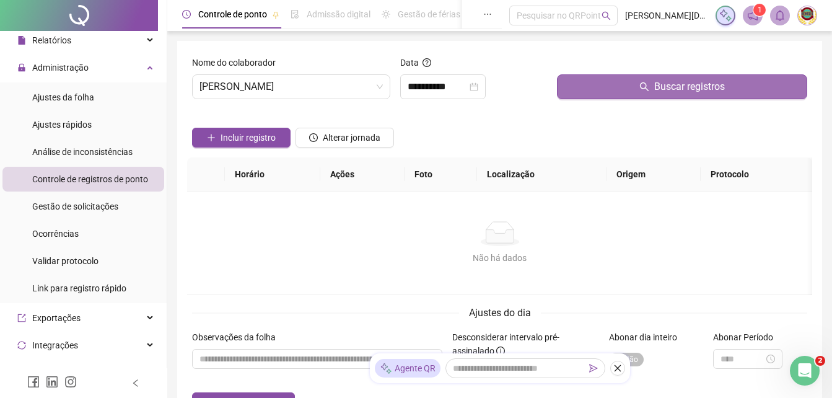
click at [669, 79] on button "Buscar registros" at bounding box center [682, 86] width 250 height 25
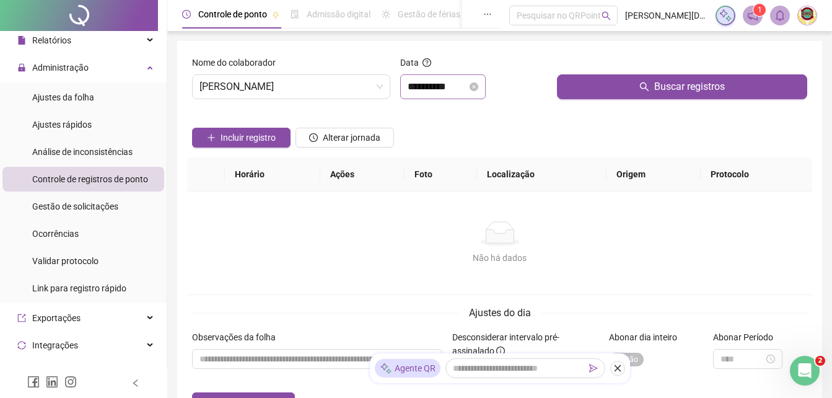
click at [478, 84] on icon "close-circle" at bounding box center [474, 86] width 9 height 9
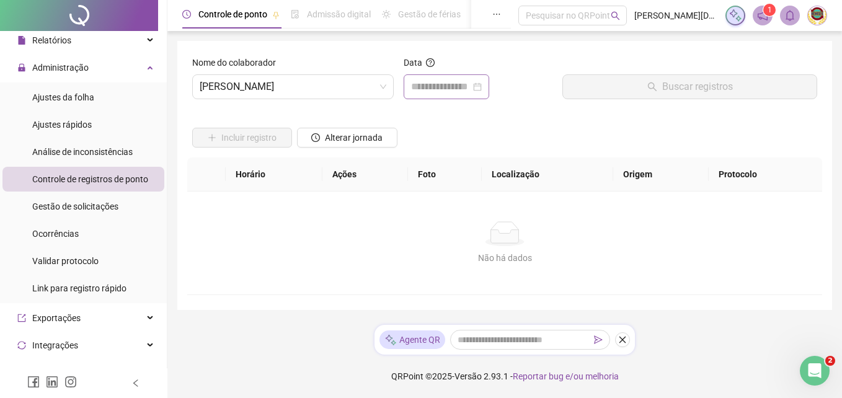
click at [482, 84] on div at bounding box center [446, 86] width 71 height 15
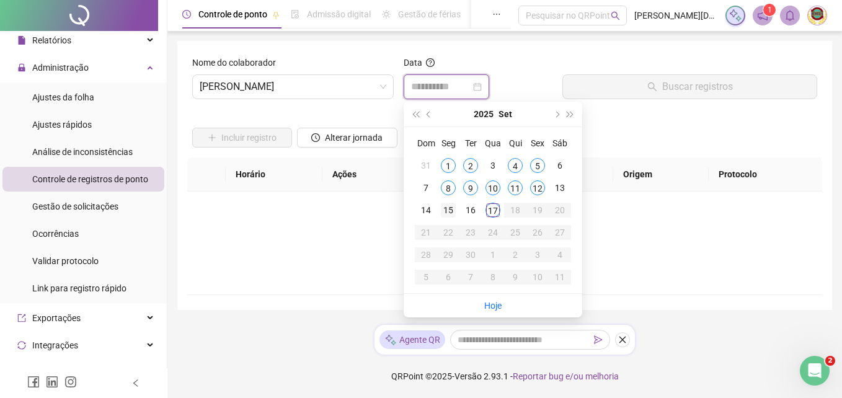
type input "**********"
click at [445, 209] on div "15" at bounding box center [448, 210] width 15 height 15
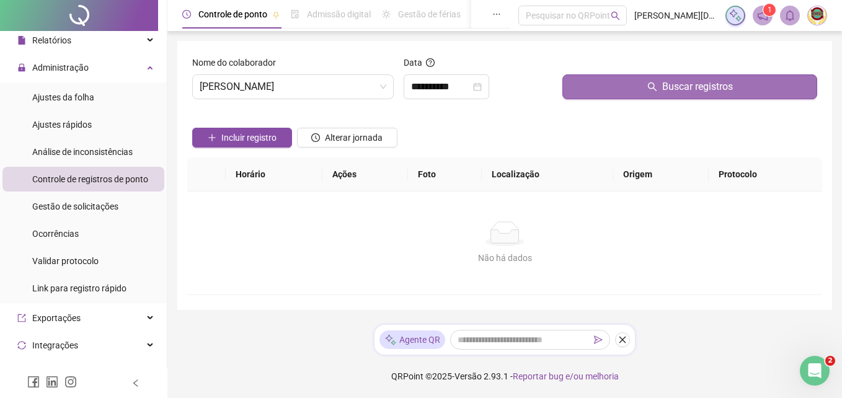
click at [689, 86] on span "Buscar registros" at bounding box center [697, 86] width 71 height 15
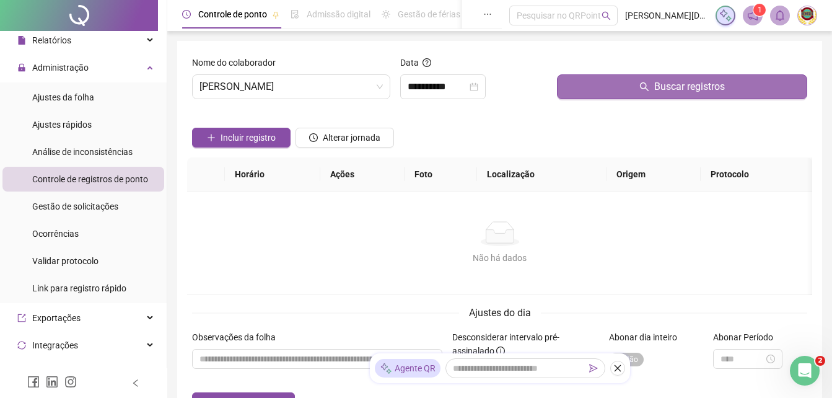
click at [680, 82] on span "Buscar registros" at bounding box center [689, 86] width 71 height 15
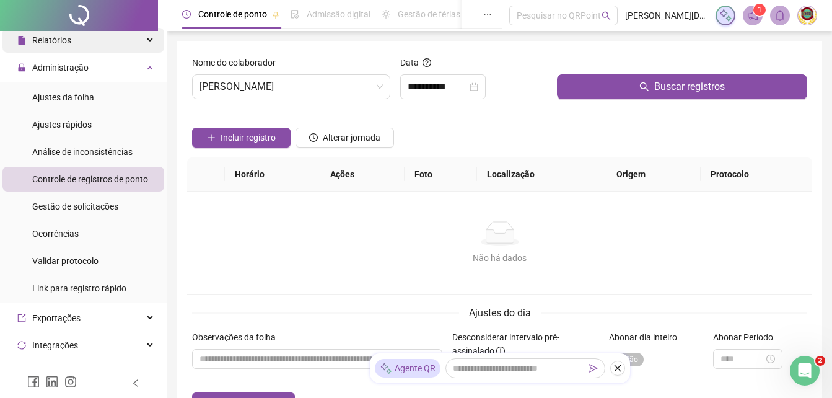
click at [44, 36] on span "Relatórios" at bounding box center [51, 40] width 39 height 10
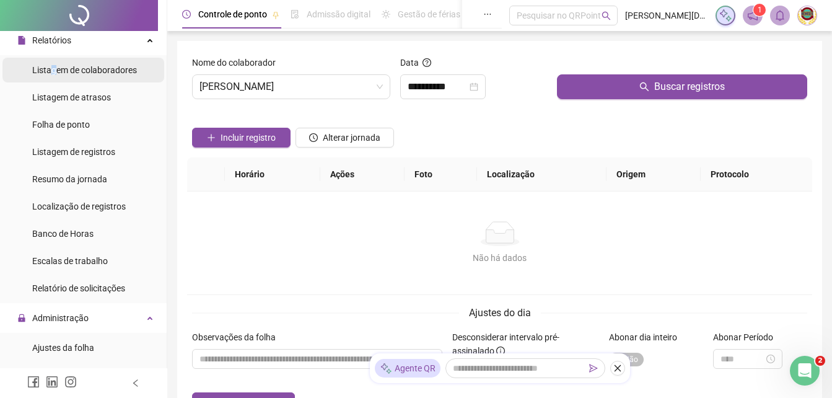
click at [53, 65] on span "Listagem de colaboradores" at bounding box center [84, 70] width 105 height 10
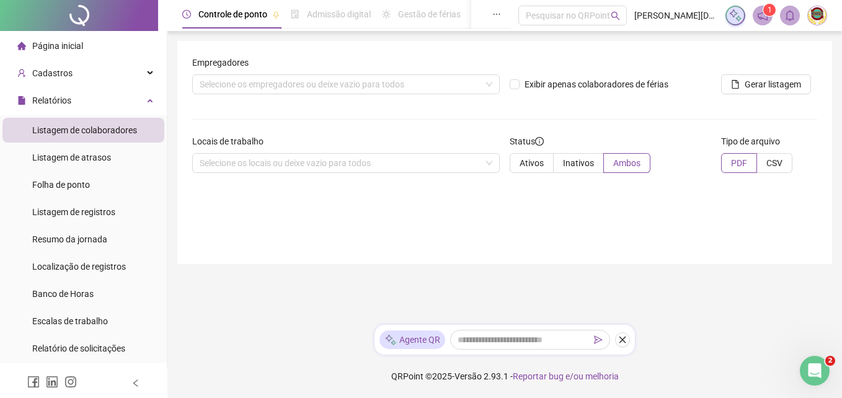
click at [48, 41] on span "Página inicial" at bounding box center [57, 46] width 51 height 10
